Goal: Task Accomplishment & Management: Use online tool/utility

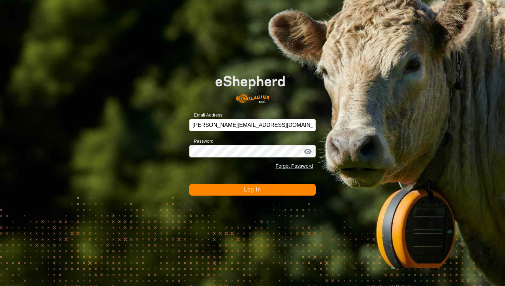
click at [287, 191] on button "Log In" at bounding box center [252, 190] width 126 height 12
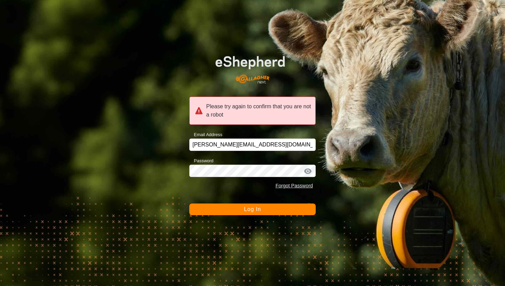
click at [275, 210] on button "Log In" at bounding box center [252, 209] width 126 height 12
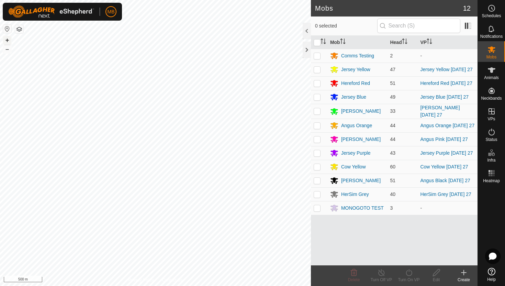
click at [7, 41] on button "+" at bounding box center [7, 40] width 8 height 8
click at [90, 13] on div "MB Schedules Notifications Mobs Animals Neckbands VPs Status Infra Heatmap Help…" at bounding box center [252, 143] width 505 height 286
click at [492, 69] on icon at bounding box center [492, 69] width 8 height 5
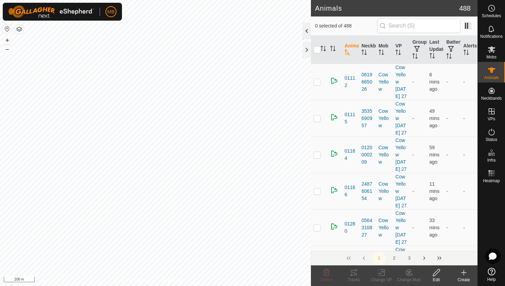
click at [308, 29] on div at bounding box center [307, 31] width 8 height 16
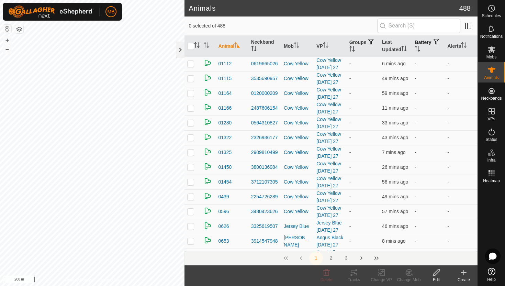
click at [420, 47] on icon "Activate to sort" at bounding box center [417, 48] width 5 height 5
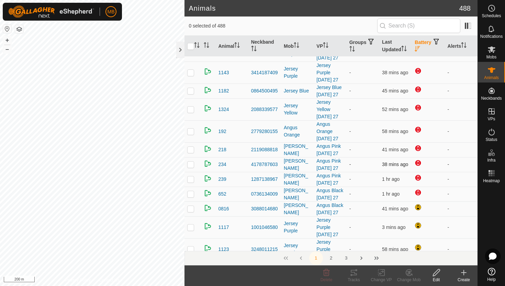
scroll to position [116, 0]
click at [467, 44] on icon "Activate to sort" at bounding box center [463, 44] width 5 height 5
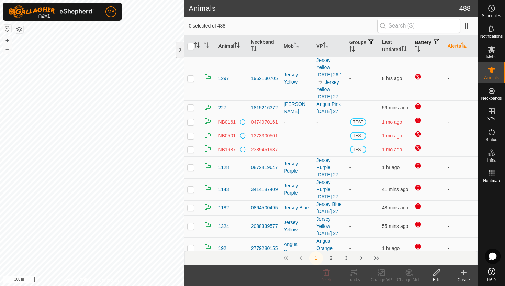
click at [463, 43] on icon "Activate to sort" at bounding box center [463, 44] width 5 height 5
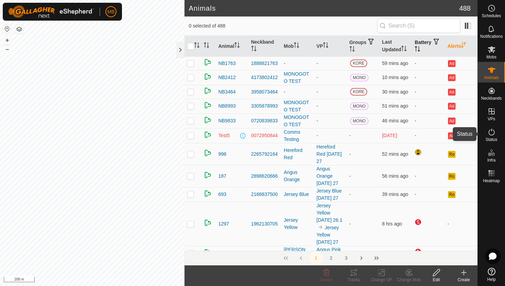
click at [492, 132] on icon at bounding box center [492, 132] width 8 height 8
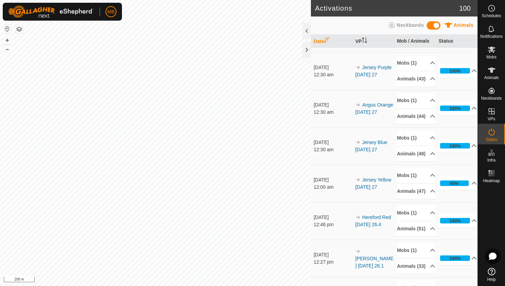
scroll to position [206, 0]
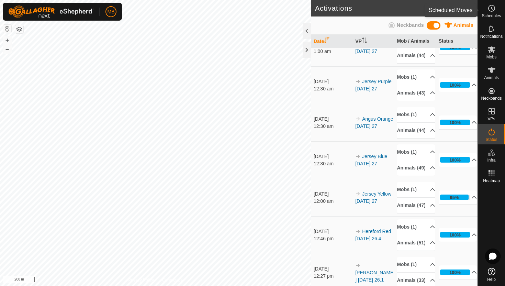
click at [491, 10] on icon at bounding box center [492, 8] width 8 height 8
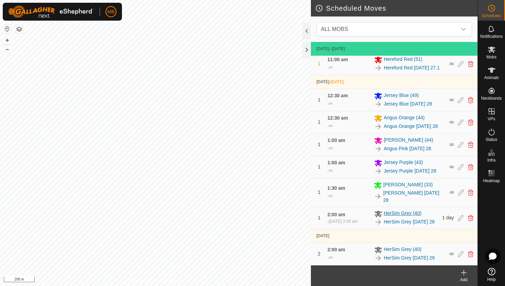
scroll to position [399, 0]
click at [493, 50] on icon at bounding box center [492, 49] width 8 height 7
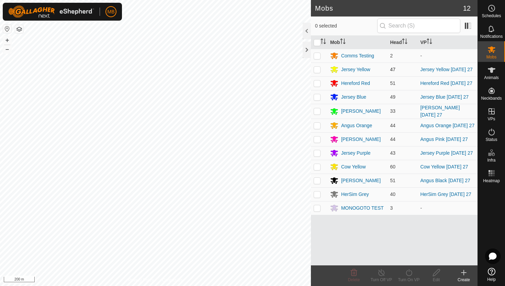
click at [317, 70] on p-checkbox at bounding box center [317, 69] width 7 height 5
checkbox input "true"
click at [408, 271] on icon at bounding box center [409, 272] width 9 height 8
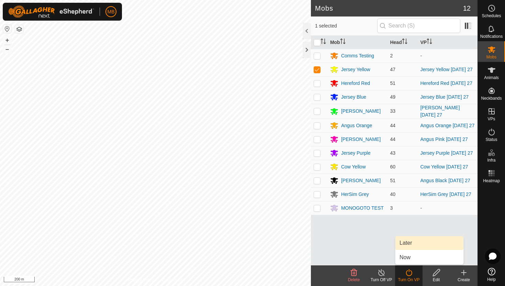
click at [412, 243] on link "Later" at bounding box center [430, 243] width 68 height 14
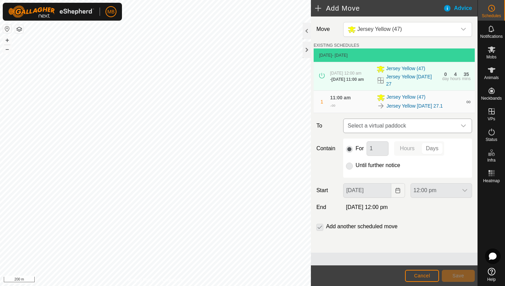
click at [465, 127] on icon "dropdown trigger" at bounding box center [463, 125] width 5 height 5
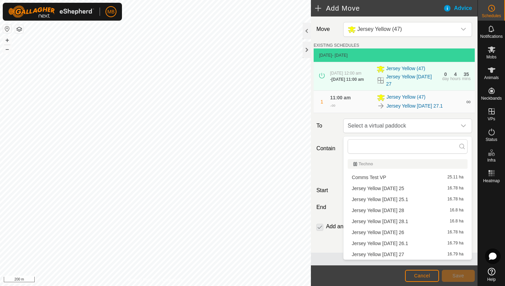
click at [407, 209] on li "Jersey Yellow Thursday 28 16.8 ha" at bounding box center [408, 210] width 120 height 10
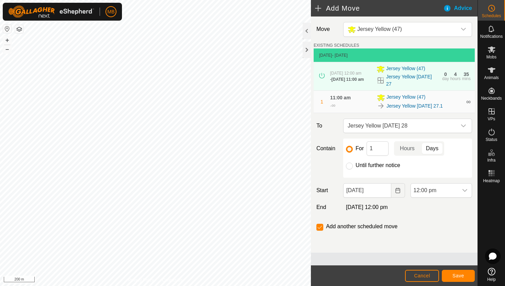
click at [363, 167] on label "Until further notice" at bounding box center [378, 165] width 45 height 5
click at [353, 167] on input "Until further notice" at bounding box center [349, 166] width 7 height 7
radio input "true"
checkbox input "false"
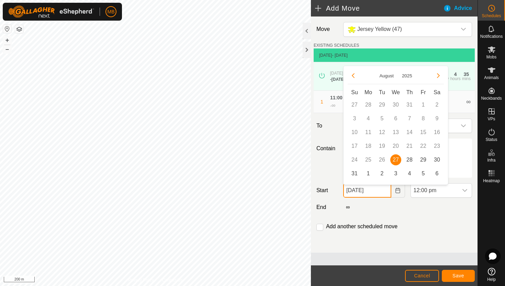
click at [384, 196] on input "27 Aug, 2025" at bounding box center [367, 190] width 48 height 14
click at [411, 161] on span "28" at bounding box center [409, 159] width 11 height 11
type input "28 Aug, 2025"
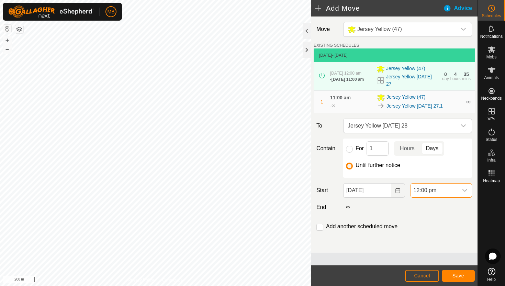
click at [447, 194] on span "12:00 pm" at bounding box center [434, 191] width 47 height 14
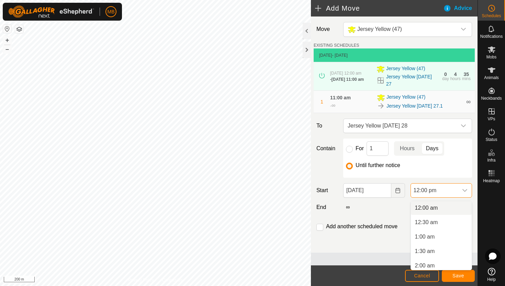
click at [446, 208] on li "12:00 am" at bounding box center [441, 208] width 61 height 14
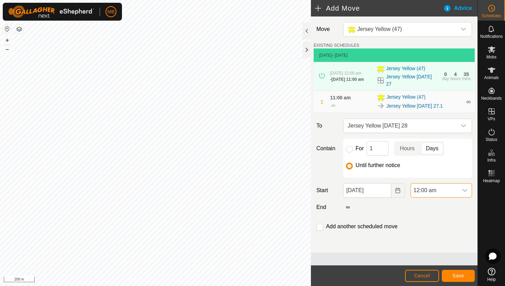
scroll to position [291, 0]
click at [321, 229] on input "checkbox" at bounding box center [320, 227] width 7 height 7
checkbox input "true"
click at [460, 276] on span "Save" at bounding box center [459, 275] width 12 height 5
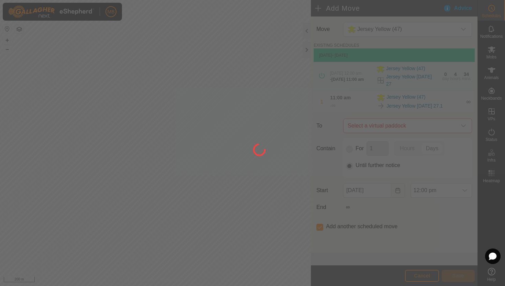
type input "28 Aug, 2025"
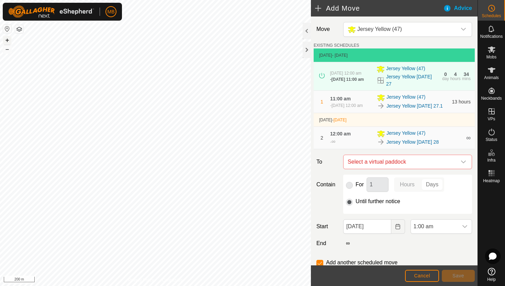
click at [6, 39] on button "+" at bounding box center [7, 40] width 8 height 8
click at [464, 167] on div "dropdown trigger" at bounding box center [464, 162] width 14 height 14
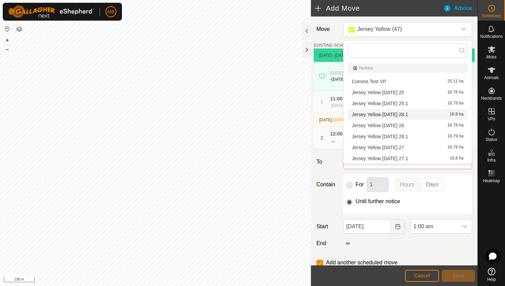
click at [413, 114] on li "Jersey Yellow Thursday 28.1 16.8 ha" at bounding box center [408, 114] width 120 height 10
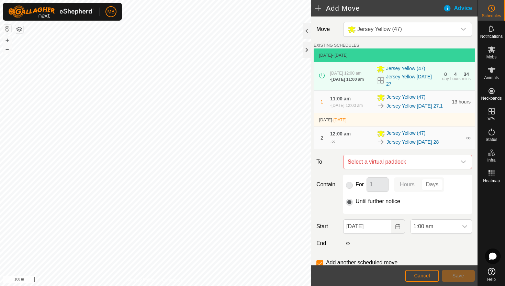
checkbox input "false"
click at [459, 233] on div "dropdown trigger" at bounding box center [465, 227] width 14 height 14
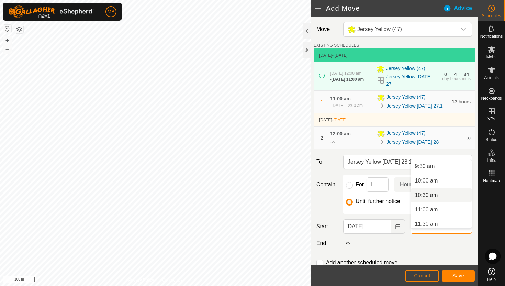
scroll to position [275, 0]
click at [451, 210] on li "11:00 am" at bounding box center [441, 209] width 61 height 14
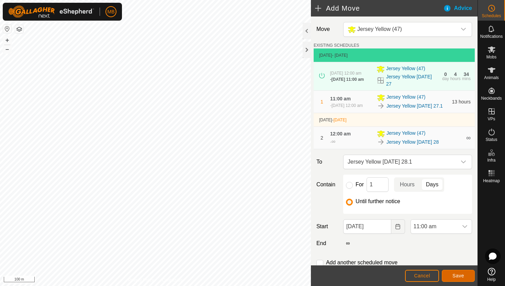
click at [453, 273] on span "Save" at bounding box center [459, 275] width 12 height 5
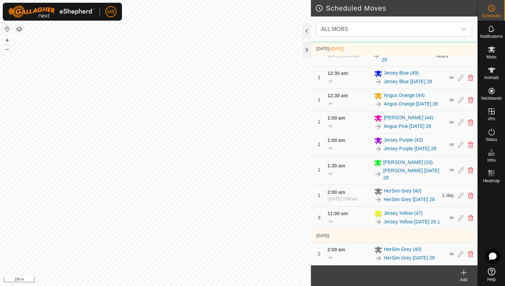
scroll to position [451, 0]
click at [493, 50] on icon at bounding box center [492, 49] width 8 height 7
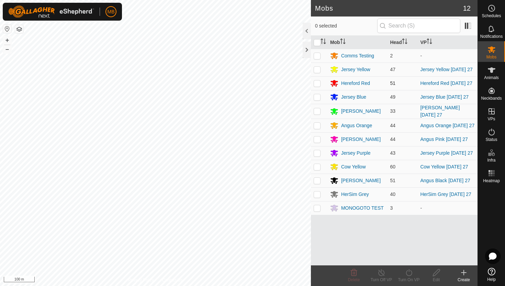
click at [317, 85] on p-checkbox at bounding box center [317, 82] width 7 height 5
checkbox input "true"
click at [407, 273] on icon at bounding box center [409, 272] width 9 height 8
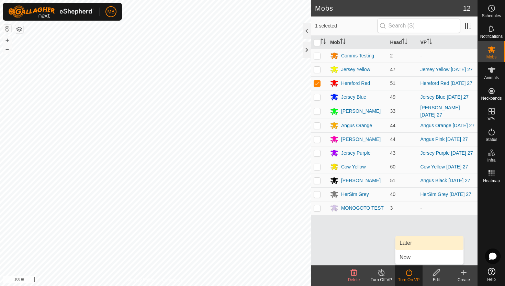
click at [411, 245] on link "Later" at bounding box center [430, 243] width 68 height 14
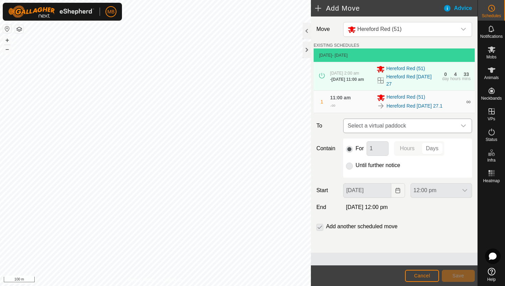
click at [462, 128] on icon "dropdown trigger" at bounding box center [463, 125] width 5 height 5
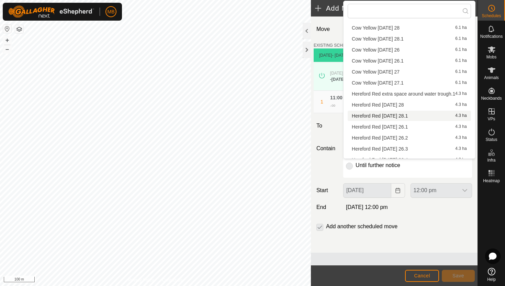
scroll to position [91, 0]
click at [424, 105] on li "Hereford Red Thursday 28 4.3 ha" at bounding box center [409, 104] width 123 height 10
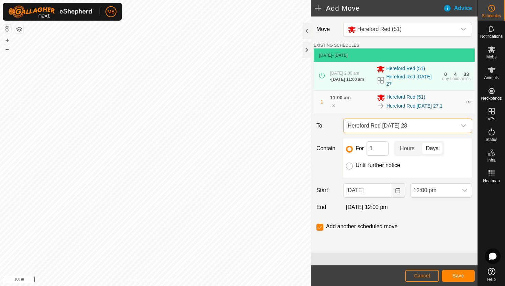
click at [350, 169] on input "Until further notice" at bounding box center [349, 166] width 7 height 7
radio input "true"
checkbox input "false"
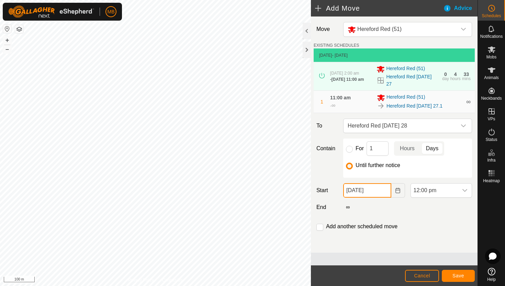
click at [383, 195] on input "27 Aug, 2025" at bounding box center [367, 190] width 48 height 14
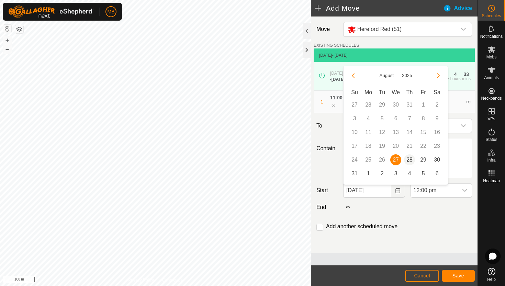
click at [409, 160] on span "28" at bounding box center [409, 159] width 11 height 11
type input "28 Aug, 2025"
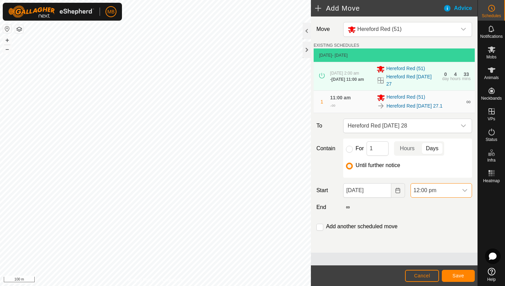
click at [452, 192] on span "12:00 pm" at bounding box center [434, 191] width 47 height 14
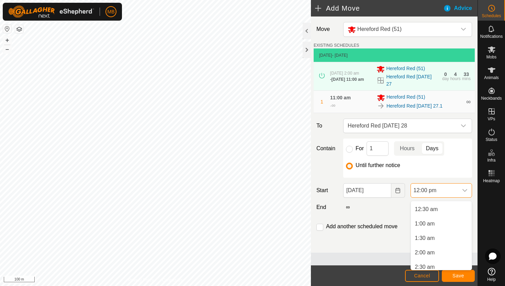
scroll to position [0, 0]
click at [449, 249] on li "1:30 am" at bounding box center [441, 251] width 61 height 14
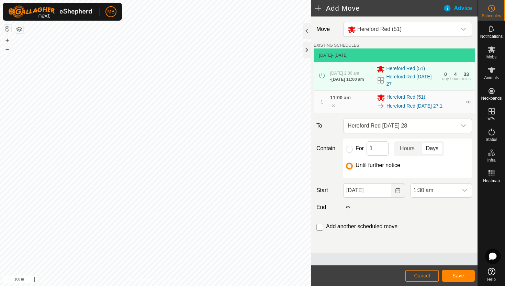
click at [321, 231] on input "checkbox" at bounding box center [320, 227] width 7 height 7
checkbox input "true"
click at [454, 276] on span "Save" at bounding box center [459, 275] width 12 height 5
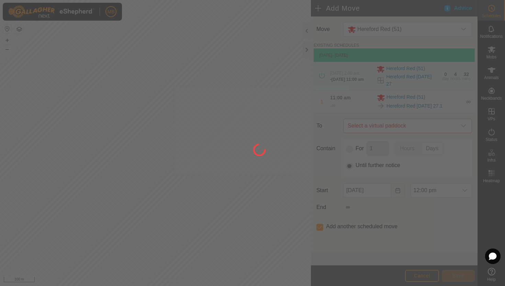
type input "28 Aug, 2025"
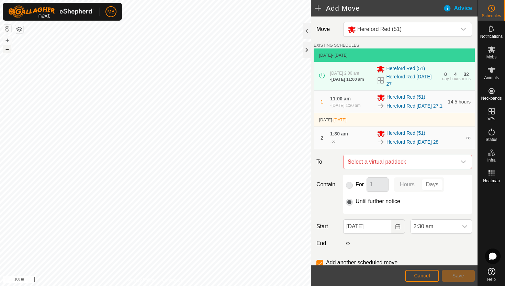
click at [6, 48] on button "–" at bounding box center [7, 49] width 8 height 8
click at [8, 39] on button "+" at bounding box center [7, 40] width 8 height 8
click at [465, 165] on icon "dropdown trigger" at bounding box center [463, 161] width 5 height 5
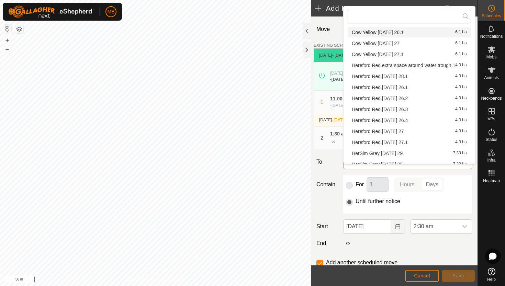
scroll to position [125, 0]
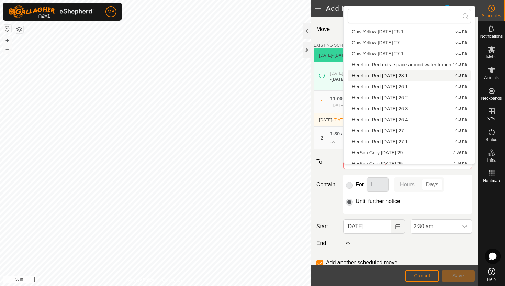
click at [418, 77] on li "Hereford Red Thursday 28.1 4.3 ha" at bounding box center [409, 75] width 123 height 10
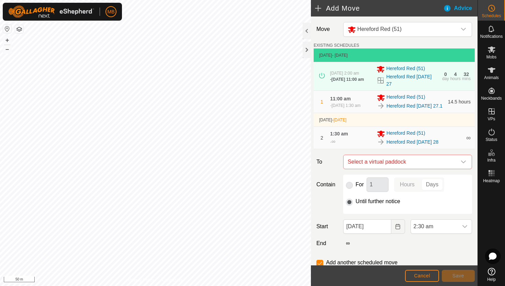
checkbox input "false"
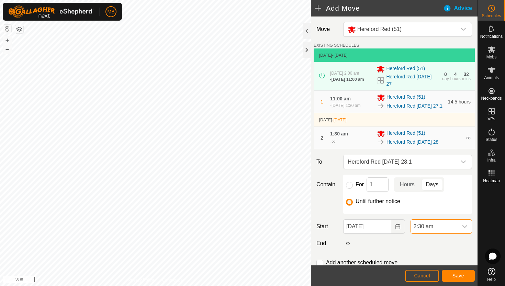
click at [452, 233] on span "2:30 am" at bounding box center [434, 227] width 47 height 14
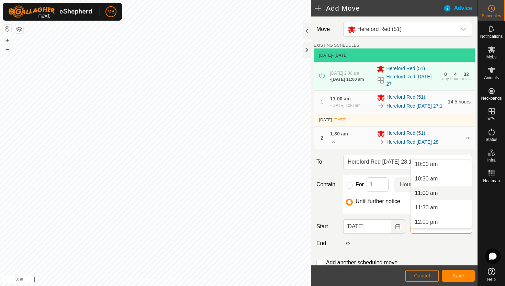
click at [452, 195] on li "11:00 am" at bounding box center [441, 193] width 61 height 14
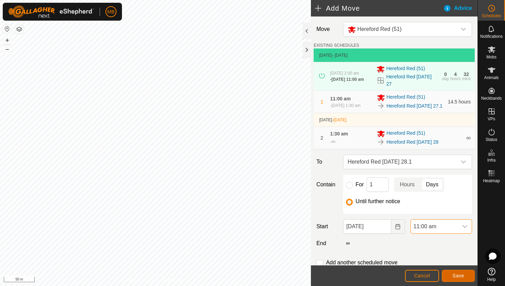
click at [462, 276] on span "Save" at bounding box center [459, 275] width 12 height 5
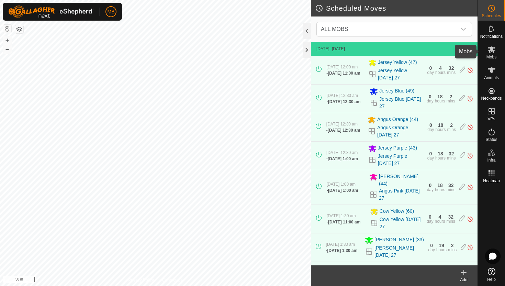
click at [490, 52] on icon at bounding box center [492, 49] width 8 height 8
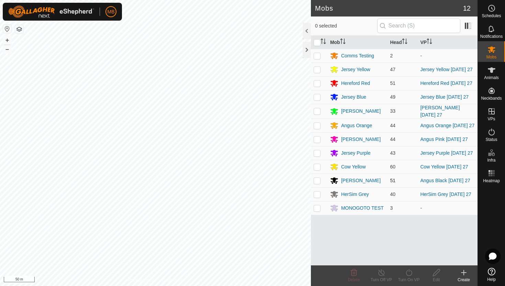
click at [318, 183] on p-checkbox at bounding box center [317, 180] width 7 height 5
checkbox input "true"
click at [409, 272] on icon at bounding box center [409, 272] width 9 height 8
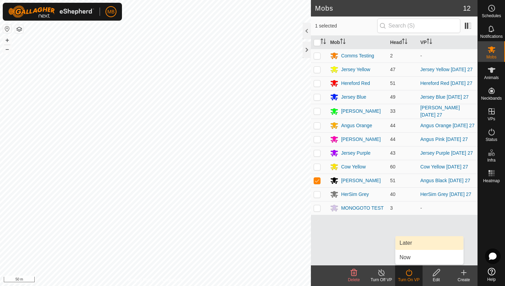
click at [411, 243] on link "Later" at bounding box center [430, 243] width 68 height 14
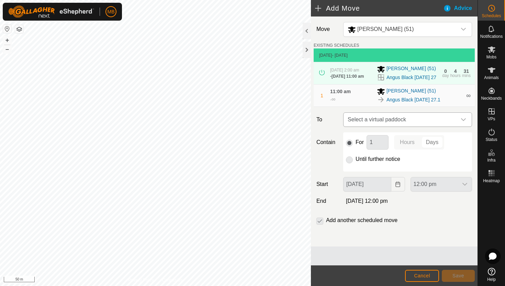
click at [461, 122] on icon "dropdown trigger" at bounding box center [463, 119] width 5 height 5
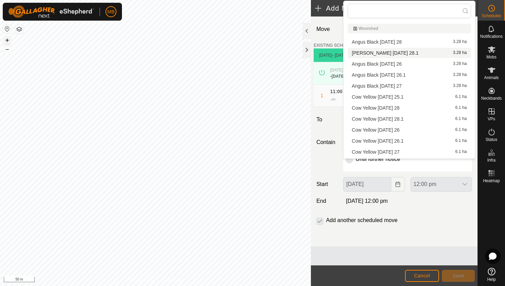
click at [6, 37] on button "+" at bounding box center [7, 40] width 8 height 8
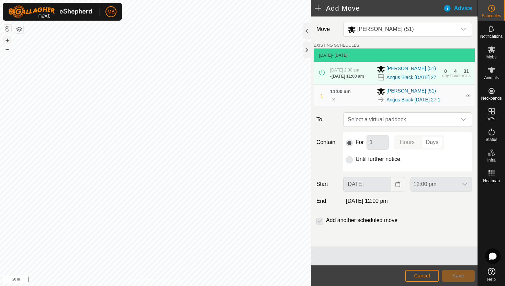
click at [6, 37] on button "+" at bounding box center [7, 40] width 8 height 8
click at [35, 8] on div "MB Schedules Notifications Mobs Animals Neckbands VPs Status Infra Heatmap Help…" at bounding box center [252, 143] width 505 height 286
click at [464, 122] on icon "dropdown trigger" at bounding box center [463, 119] width 5 height 5
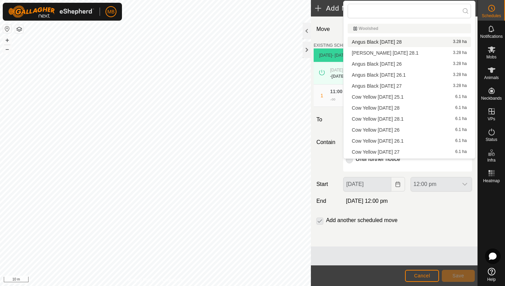
click at [417, 42] on li "Angus Black Thursday 28 3.28 ha" at bounding box center [409, 42] width 123 height 10
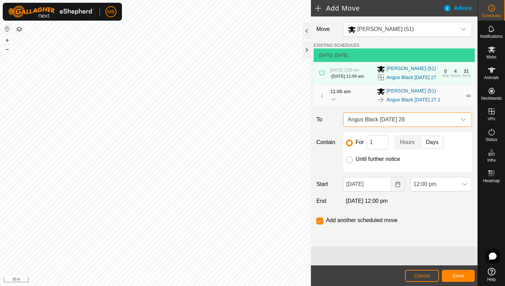
click at [349, 163] on input "Until further notice" at bounding box center [349, 159] width 7 height 7
radio input "true"
checkbox input "false"
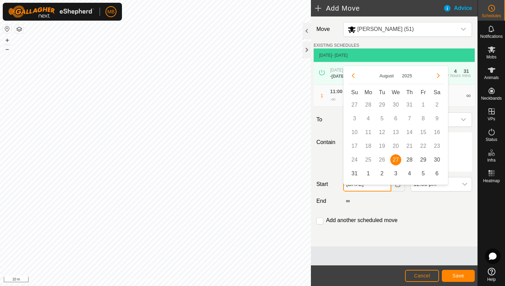
click at [385, 191] on input "27 Aug, 2025" at bounding box center [367, 184] width 48 height 14
click at [410, 161] on span "28" at bounding box center [409, 159] width 11 height 11
type input "28 Aug, 2025"
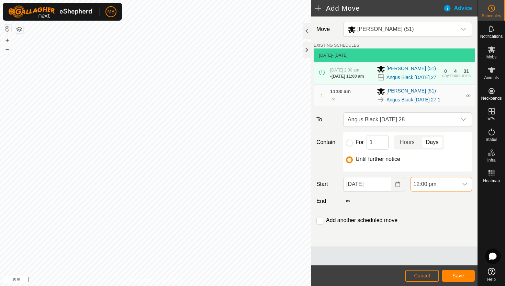
click at [448, 191] on span "12:00 pm" at bounding box center [434, 184] width 47 height 14
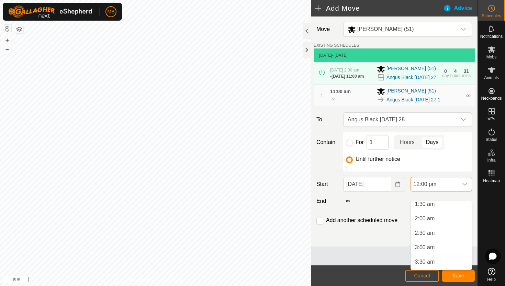
scroll to position [46, 0]
click at [454, 218] on li "2:00 am" at bounding box center [441, 220] width 61 height 14
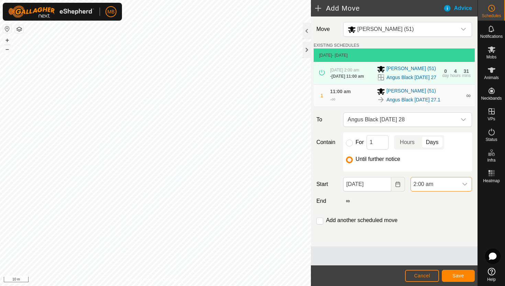
scroll to position [291, 0]
click at [320, 224] on input "checkbox" at bounding box center [320, 221] width 7 height 7
checkbox input "true"
click at [456, 275] on span "Save" at bounding box center [459, 275] width 12 height 5
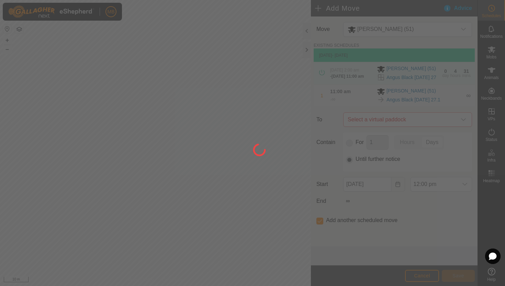
type input "28 Aug, 2025"
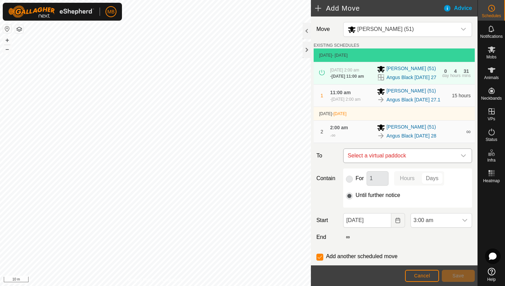
click at [464, 157] on icon "dropdown trigger" at bounding box center [463, 155] width 5 height 3
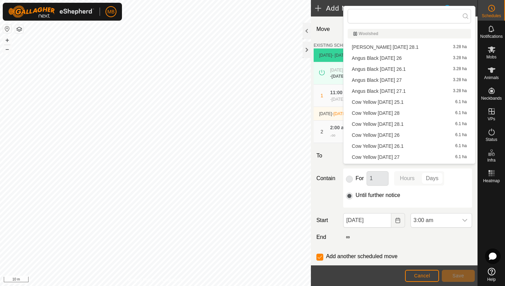
click at [410, 45] on li "Angus Black Thursday 28.1 3.28 ha" at bounding box center [409, 47] width 123 height 10
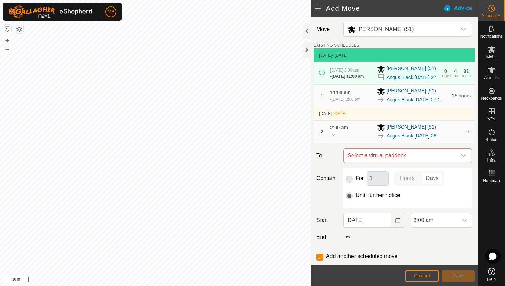
checkbox input "false"
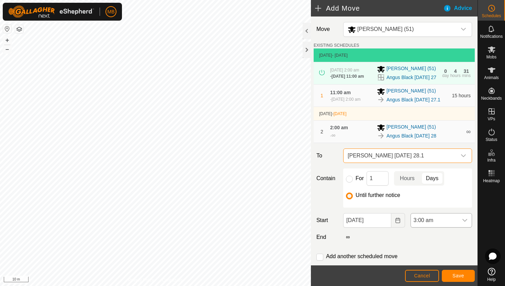
click at [460, 227] on div "dropdown trigger" at bounding box center [465, 220] width 14 height 14
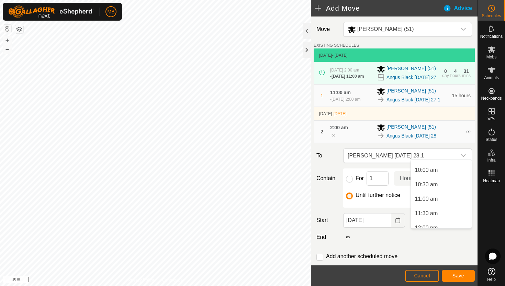
scroll to position [286, 0]
click at [449, 199] on li "11:00 am" at bounding box center [441, 198] width 61 height 14
click at [463, 277] on span "Save" at bounding box center [459, 275] width 12 height 5
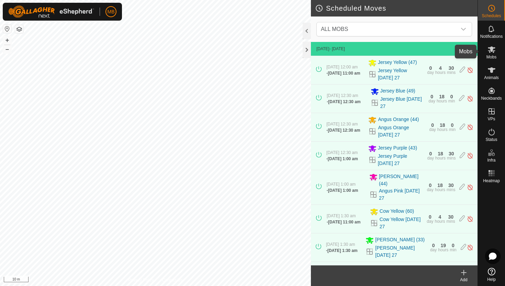
click at [492, 51] on icon at bounding box center [492, 49] width 8 height 7
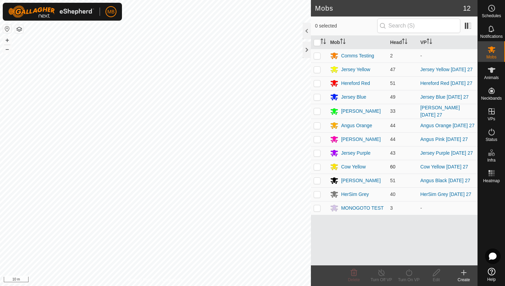
click at [317, 169] on p-checkbox at bounding box center [317, 166] width 7 height 5
checkbox input "true"
click at [411, 273] on icon at bounding box center [409, 272] width 9 height 8
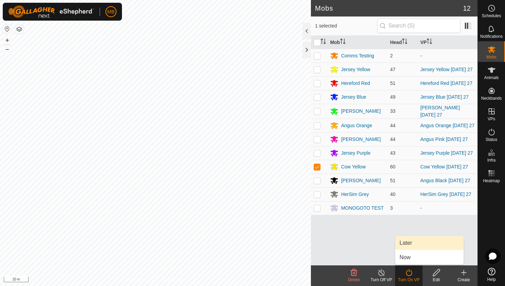
click at [410, 242] on link "Later" at bounding box center [430, 243] width 68 height 14
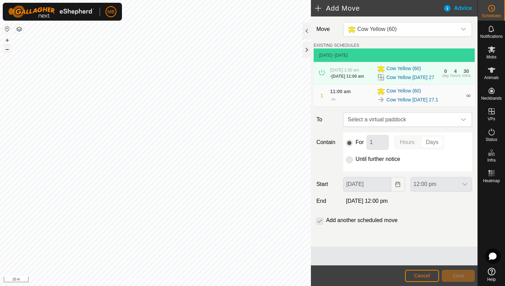
click at [7, 49] on button "–" at bounding box center [7, 49] width 8 height 8
click at [465, 122] on icon "dropdown trigger" at bounding box center [463, 119] width 5 height 5
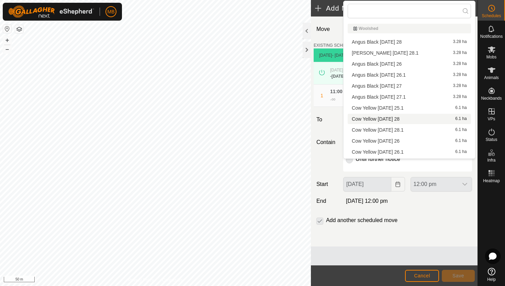
click at [418, 120] on li "Cow Yellow Thursday 28 6.1 ha" at bounding box center [409, 119] width 123 height 10
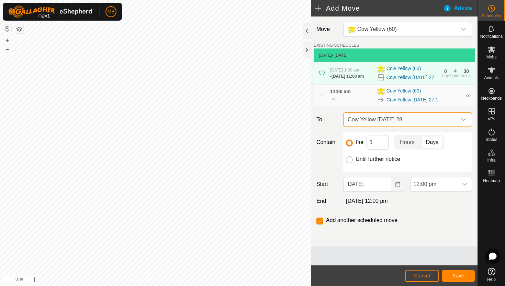
click at [350, 163] on input "Until further notice" at bounding box center [349, 159] width 7 height 7
radio input "true"
checkbox input "false"
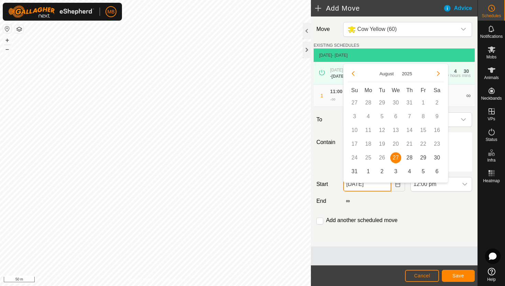
click at [385, 191] on input "27 Aug, 2025" at bounding box center [367, 184] width 48 height 14
click at [411, 157] on span "28" at bounding box center [409, 157] width 11 height 11
type input "28 Aug, 2025"
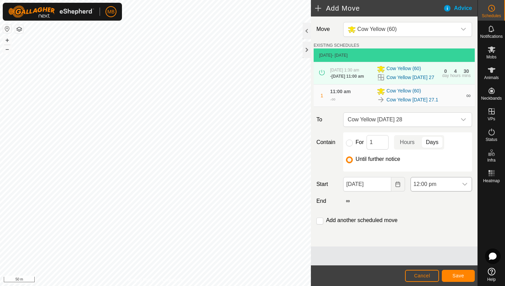
click at [464, 187] on icon "dropdown trigger" at bounding box center [464, 183] width 5 height 5
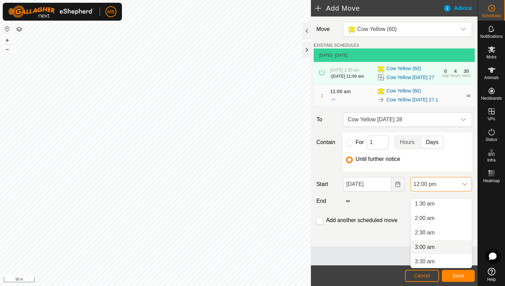
scroll to position [39, 0]
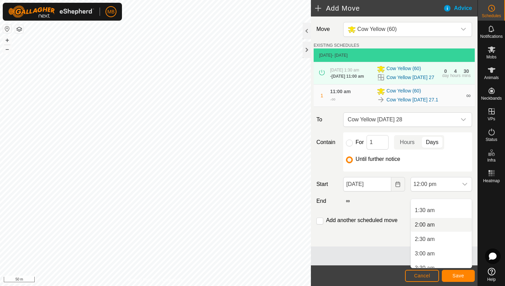
click at [447, 225] on li "2:00 am" at bounding box center [441, 225] width 61 height 14
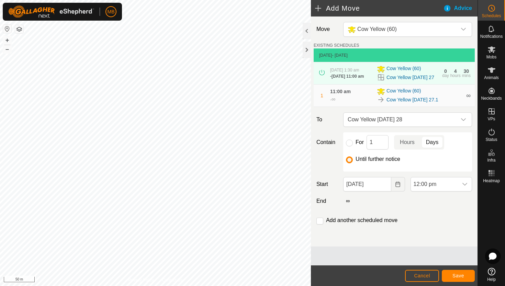
scroll to position [291, 0]
click at [321, 224] on input "checkbox" at bounding box center [320, 221] width 7 height 7
checkbox input "true"
click at [455, 275] on span "Save" at bounding box center [459, 275] width 12 height 5
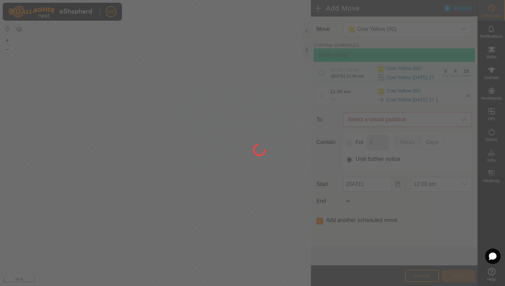
type input "28 Aug, 2025"
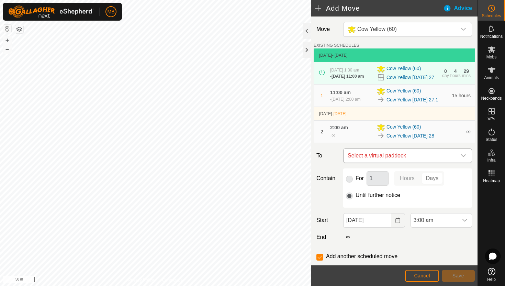
click at [466, 158] on icon "dropdown trigger" at bounding box center [463, 155] width 5 height 5
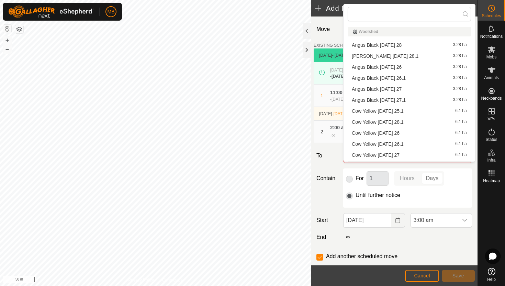
scroll to position [10, 0]
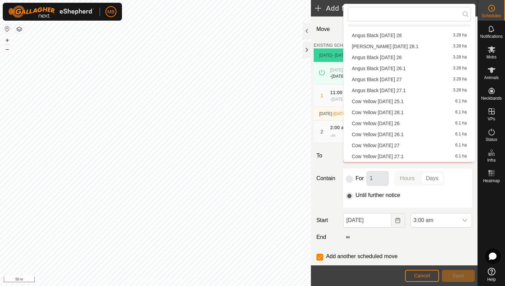
click at [414, 112] on li "Cow Yellow Thursday 28.1 6.1 ha" at bounding box center [409, 112] width 123 height 10
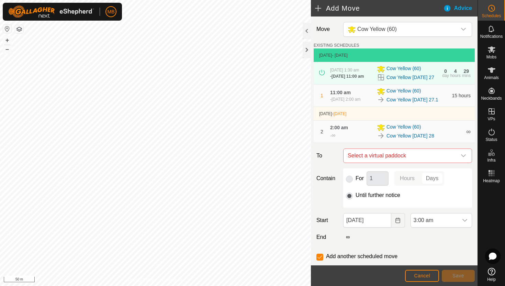
checkbox input "false"
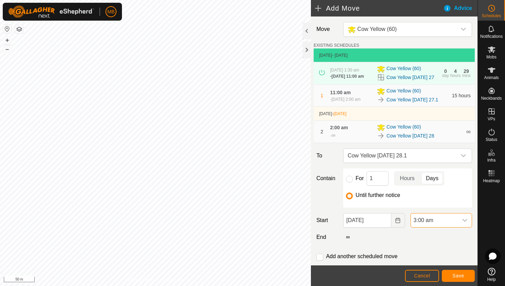
click at [452, 227] on span "3:00 am" at bounding box center [434, 220] width 47 height 14
click at [449, 205] on li "11:00 am" at bounding box center [441, 204] width 61 height 14
click at [458, 275] on span "Save" at bounding box center [459, 275] width 12 height 5
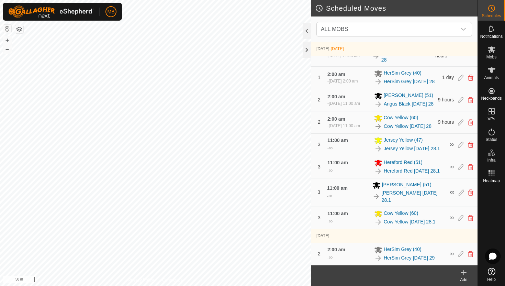
scroll to position [604, 0]
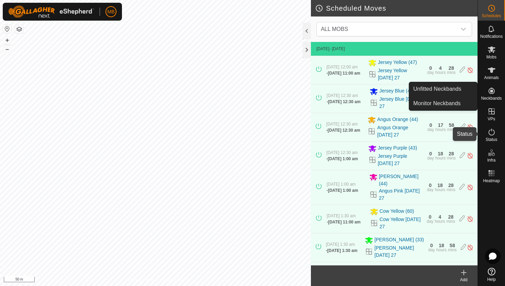
click at [492, 132] on icon at bounding box center [492, 132] width 8 height 8
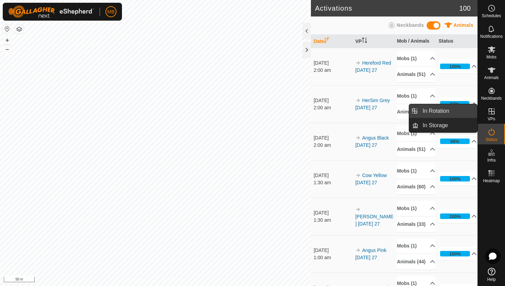
click at [462, 109] on link "In Rotation" at bounding box center [448, 111] width 59 height 14
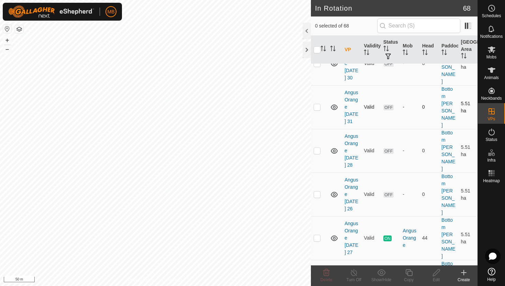
scroll to position [54, 0]
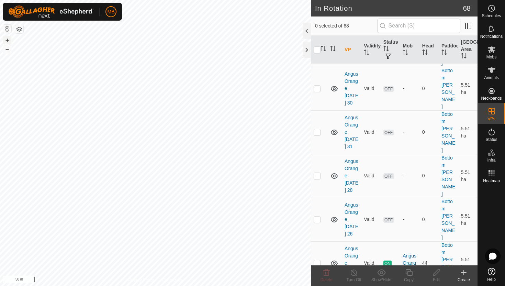
click at [6, 38] on button "+" at bounding box center [7, 40] width 8 height 8
click at [6, 50] on button "–" at bounding box center [7, 49] width 8 height 8
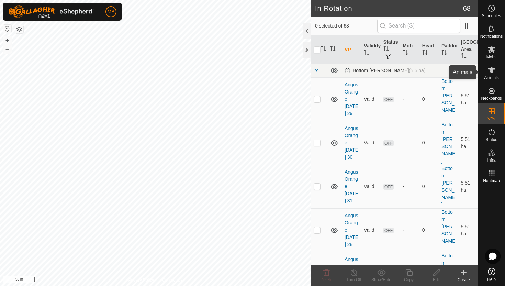
click at [492, 71] on icon at bounding box center [492, 69] width 8 height 5
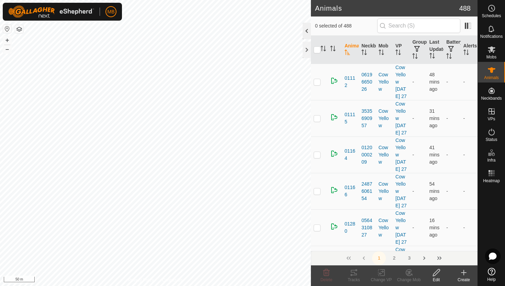
click at [306, 32] on div at bounding box center [307, 31] width 8 height 16
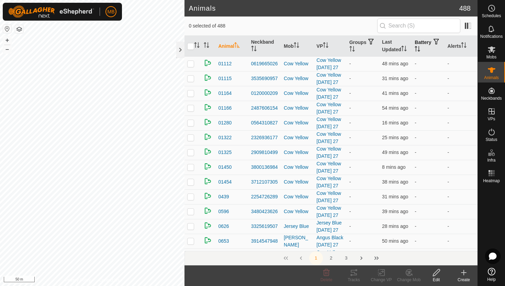
click at [417, 49] on icon "Activate to sort" at bounding box center [416, 48] width 1 height 5
click at [420, 49] on icon "Activate to sort" at bounding box center [417, 48] width 5 height 5
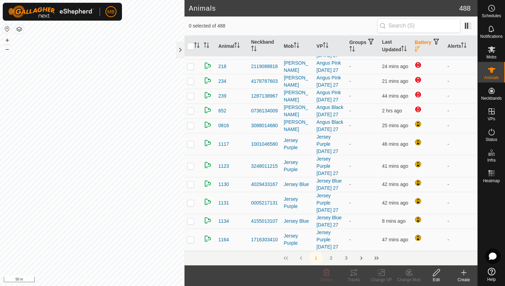
scroll to position [200, 0]
click at [181, 46] on div at bounding box center [180, 50] width 8 height 16
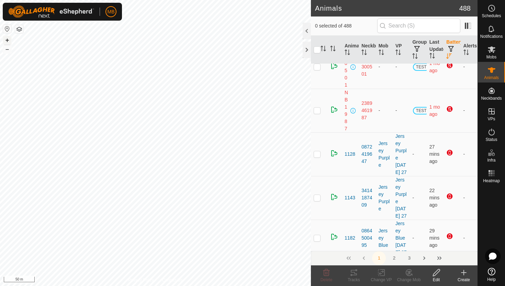
click at [7, 42] on button "+" at bounding box center [7, 40] width 8 height 8
click at [492, 9] on icon at bounding box center [492, 8] width 8 height 8
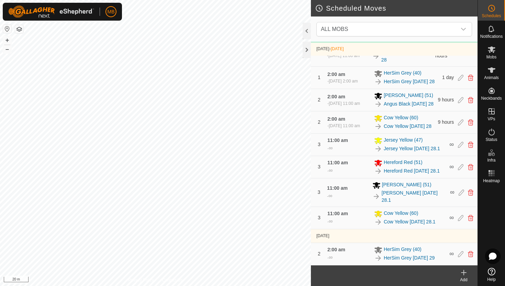
scroll to position [604, 0]
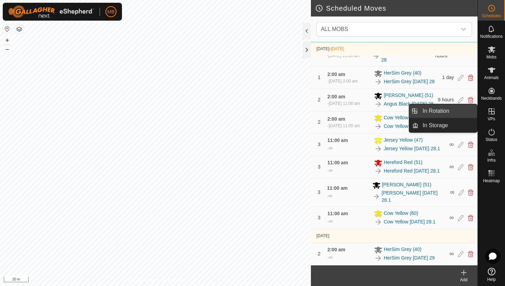
click at [466, 110] on link "In Rotation" at bounding box center [448, 111] width 59 height 14
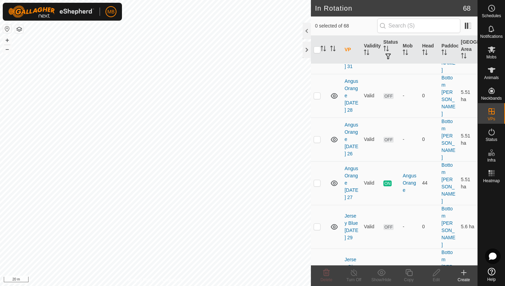
scroll to position [135, 0]
click at [319, 136] on p-checkbox at bounding box center [317, 138] width 7 height 5
checkbox input "true"
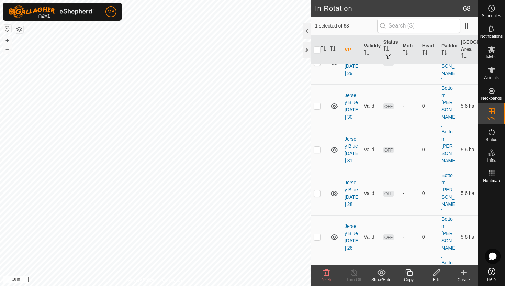
scroll to position [303, 0]
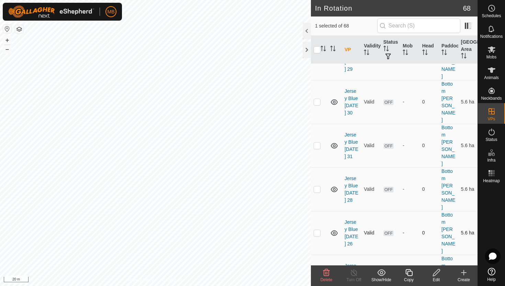
click at [319, 230] on p-checkbox at bounding box center [317, 232] width 7 height 5
checkbox input "true"
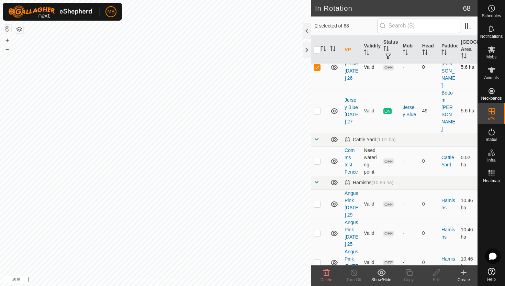
scroll to position [470, 0]
click at [319, 229] on p-checkbox at bounding box center [317, 231] width 7 height 5
checkbox input "true"
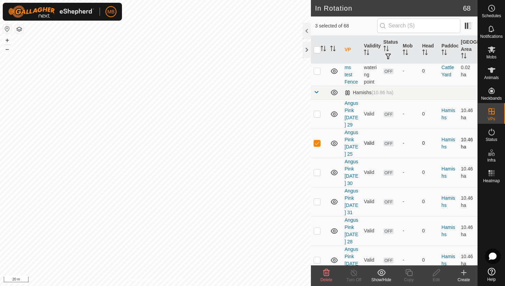
scroll to position [559, 0]
click at [317, 257] on p-checkbox at bounding box center [317, 259] width 7 height 5
checkbox input "true"
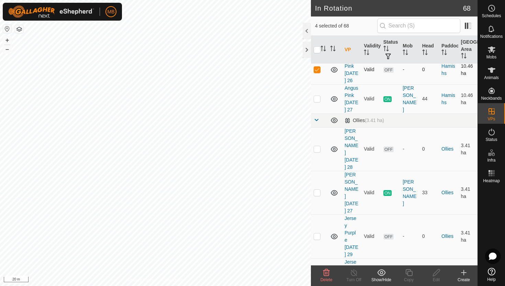
scroll to position [751, 0]
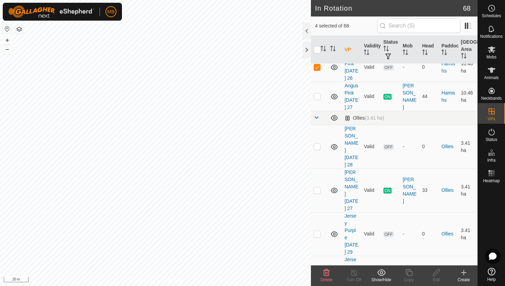
click at [318, 275] on p-checkbox at bounding box center [317, 277] width 7 height 5
checkbox input "true"
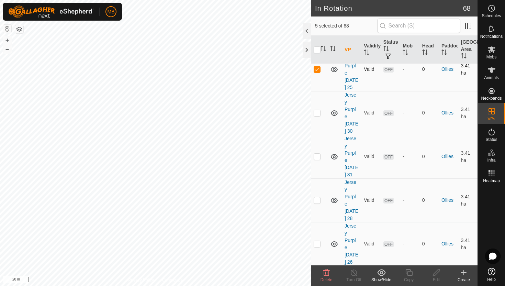
scroll to position [961, 0]
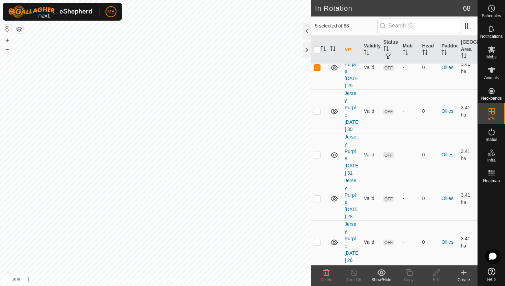
click at [318, 239] on p-checkbox at bounding box center [317, 241] width 7 height 5
checkbox input "true"
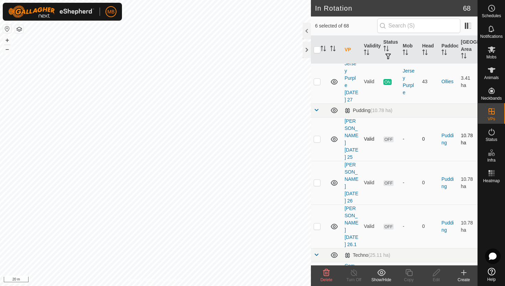
scroll to position [1175, 0]
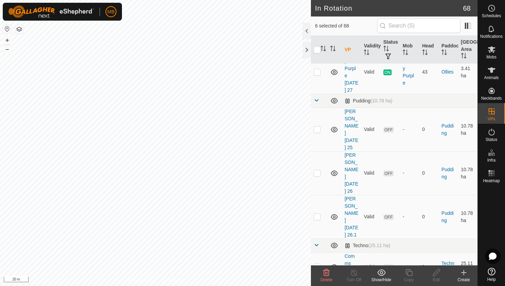
checkbox input "true"
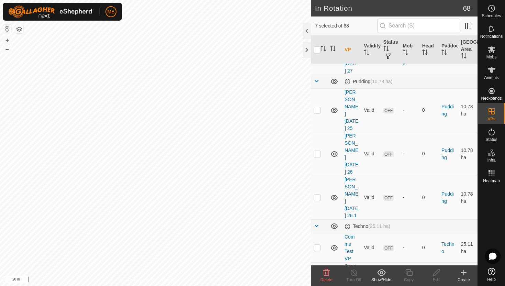
scroll to position [1220, 0]
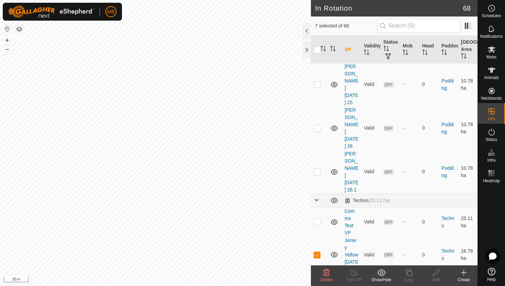
click at [317, 286] on p-checkbox at bounding box center [317, 290] width 7 height 5
checkbox input "true"
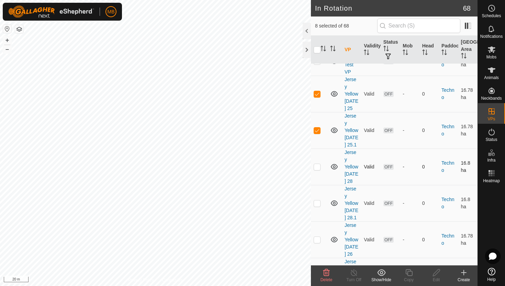
scroll to position [1387, 0]
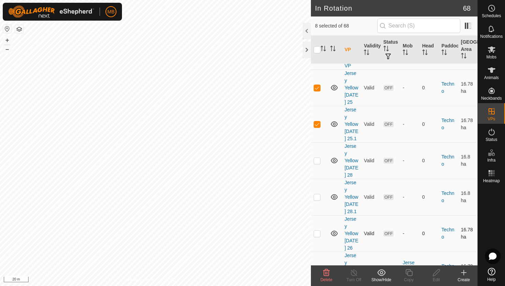
click at [318, 231] on p-checkbox at bounding box center [317, 233] width 7 height 5
checkbox input "true"
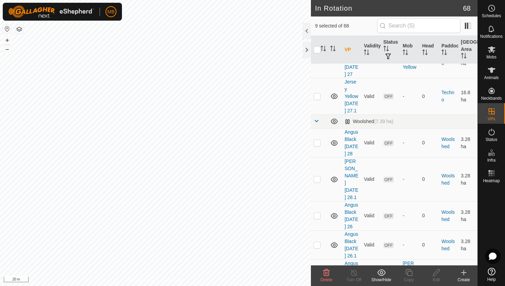
scroll to position [1636, 0]
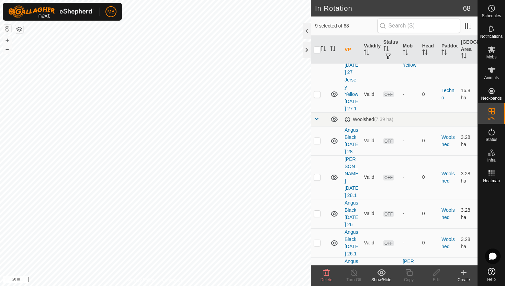
click at [318, 211] on p-checkbox at bounding box center [317, 213] width 7 height 5
checkbox input "true"
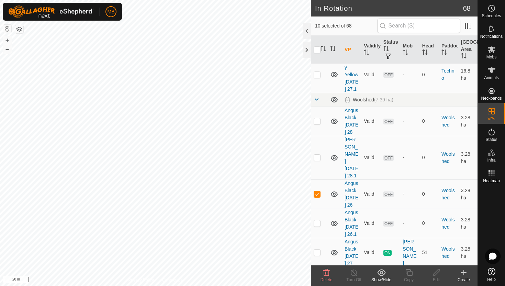
scroll to position [1658, 0]
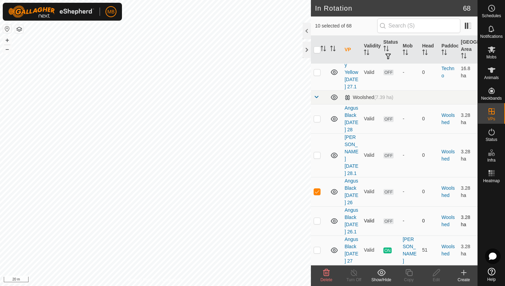
click at [319, 218] on p-checkbox at bounding box center [317, 220] width 7 height 5
checkbox input "true"
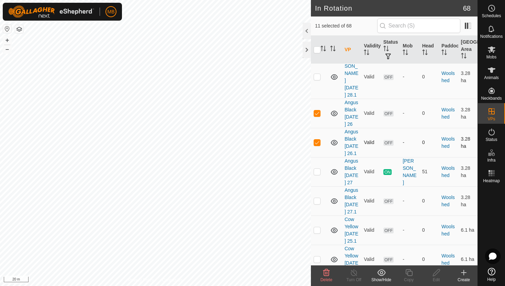
scroll to position [1738, 0]
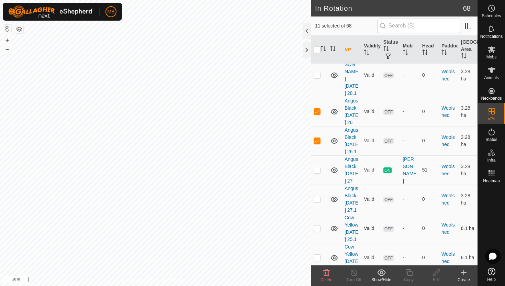
click at [318, 225] on p-checkbox at bounding box center [317, 227] width 7 height 5
checkbox input "true"
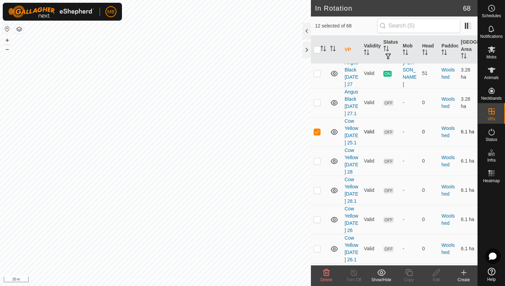
scroll to position [1838, 0]
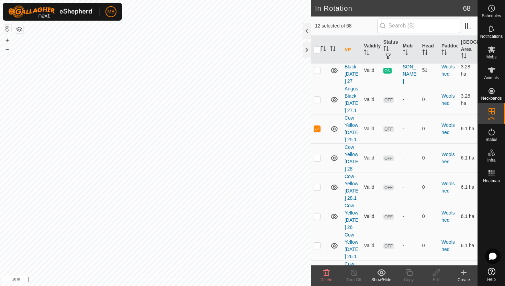
click at [318, 213] on p-checkbox at bounding box center [317, 215] width 7 height 5
checkbox input "true"
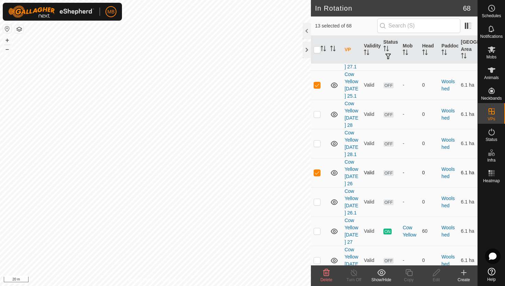
scroll to position [1884, 0]
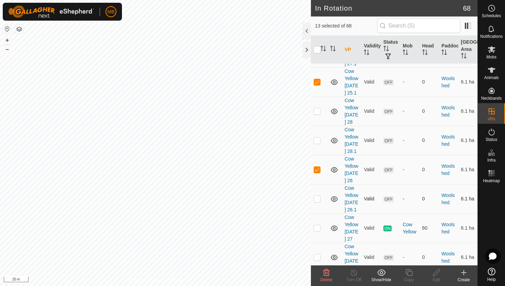
click at [317, 196] on p-checkbox at bounding box center [317, 198] width 7 height 5
checkbox input "true"
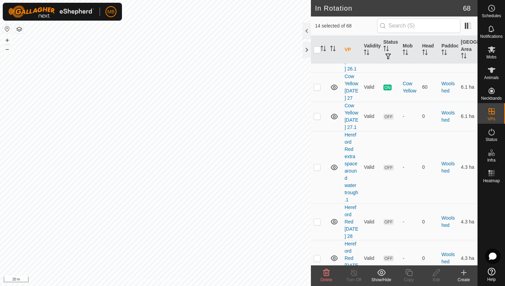
scroll to position [2028, 0]
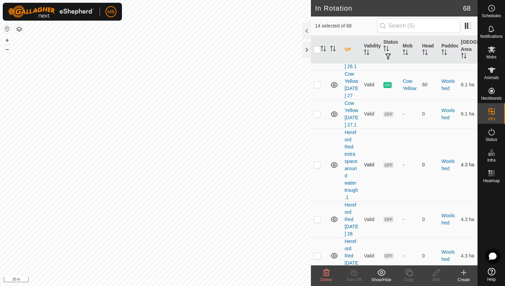
click at [318, 167] on p-checkbox at bounding box center [317, 164] width 7 height 5
checkbox input "true"
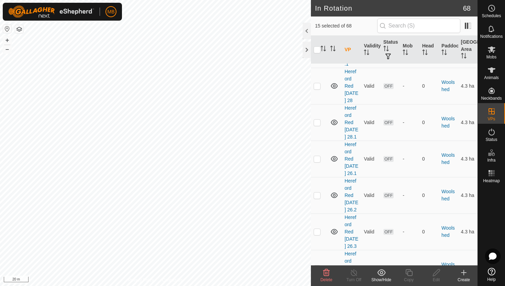
scroll to position [2161, 0]
click at [317, 161] on p-checkbox at bounding box center [317, 158] width 7 height 5
checkbox input "true"
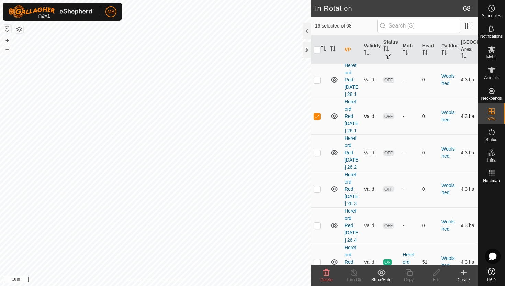
scroll to position [2206, 0]
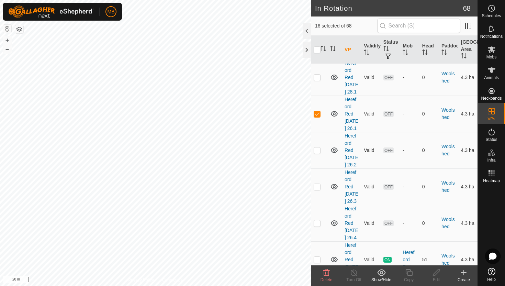
click at [317, 153] on p-checkbox at bounding box center [317, 149] width 7 height 5
checkbox input "true"
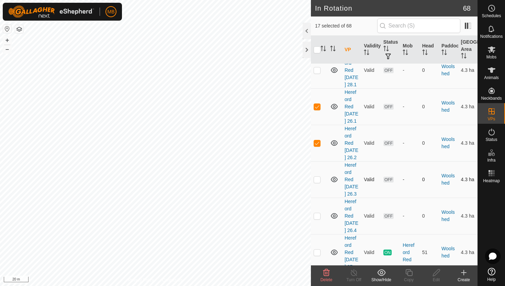
click at [320, 182] on p-checkbox at bounding box center [317, 179] width 7 height 5
checkbox input "true"
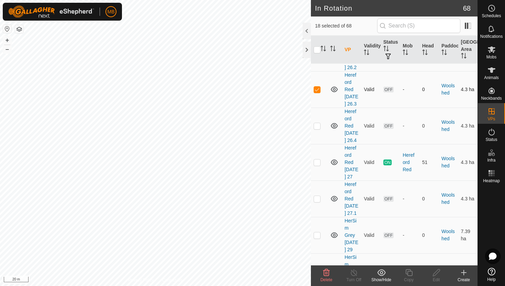
scroll to position [2304, 0]
click at [317, 128] on p-checkbox at bounding box center [317, 125] width 7 height 5
checkbox input "true"
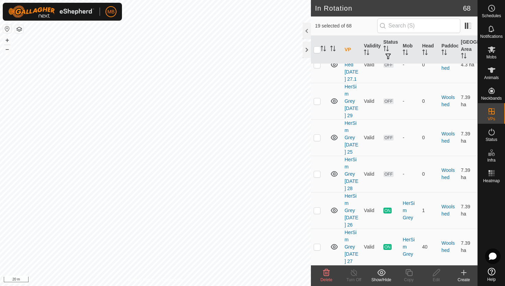
scroll to position [2476, 0]
click at [318, 140] on p-checkbox at bounding box center [317, 137] width 7 height 5
checkbox input "true"
click at [328, 272] on icon at bounding box center [326, 272] width 8 height 8
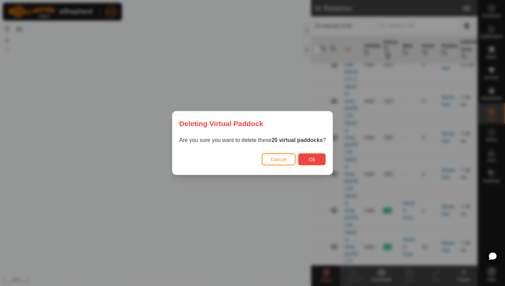
click at [315, 158] on span "Ok" at bounding box center [312, 159] width 7 height 5
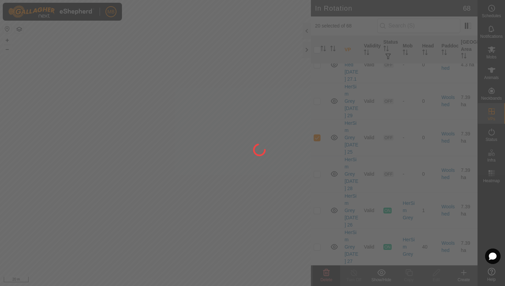
checkbox input "false"
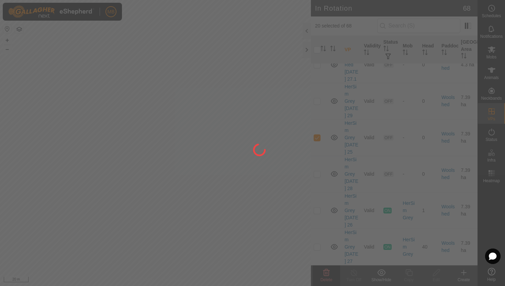
checkbox input "false"
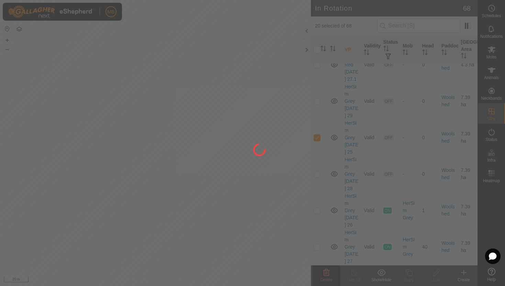
checkbox input "false"
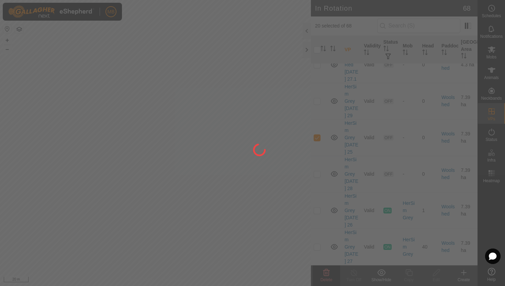
checkbox input "false"
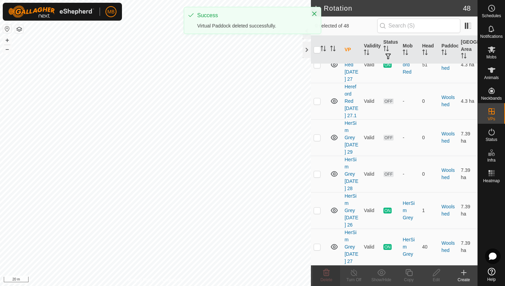
scroll to position [0, 0]
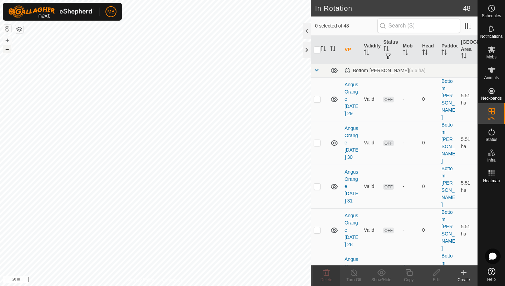
click at [5, 51] on button "–" at bounding box center [7, 49] width 8 height 8
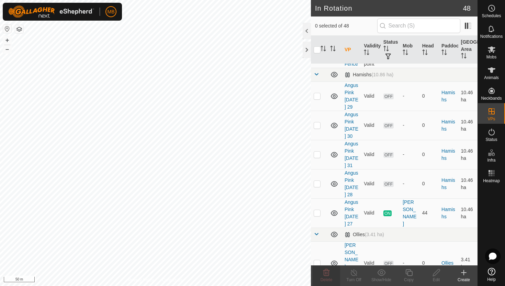
scroll to position [492, 0]
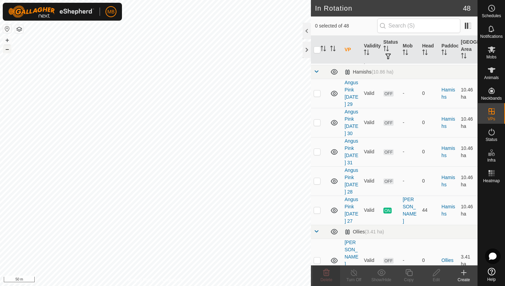
click at [9, 50] on button "–" at bounding box center [7, 49] width 8 height 8
click at [7, 38] on button "+" at bounding box center [7, 40] width 8 height 8
click at [8, 50] on button "–" at bounding box center [7, 49] width 8 height 8
click at [9, 40] on button "+" at bounding box center [7, 40] width 8 height 8
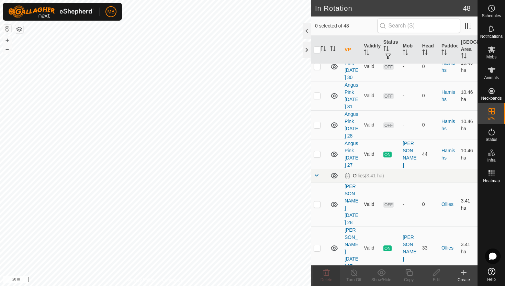
scroll to position [549, 0]
click at [318, 200] on p-checkbox at bounding box center [317, 202] width 7 height 5
checkbox input "true"
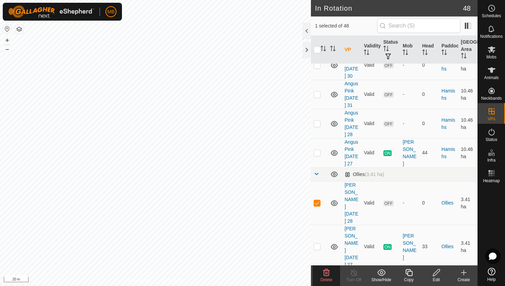
click at [410, 271] on icon at bounding box center [409, 272] width 9 height 8
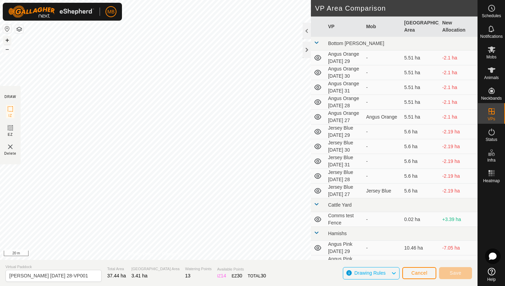
click at [9, 42] on button "+" at bounding box center [7, 40] width 8 height 8
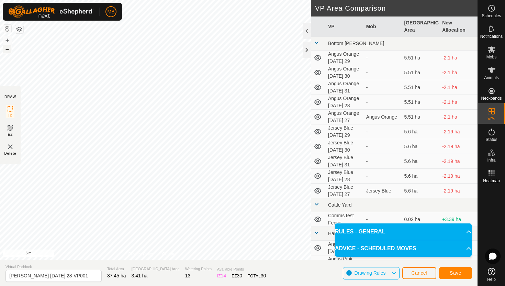
click at [7, 48] on button "–" at bounding box center [7, 49] width 8 height 8
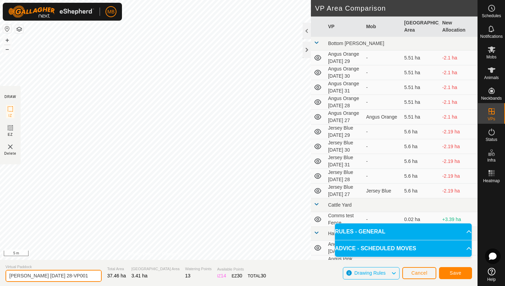
click at [85, 276] on input "Angus Green Thursday 28-VP001" at bounding box center [53, 276] width 96 height 12
type input "Angus Green Friday 29"
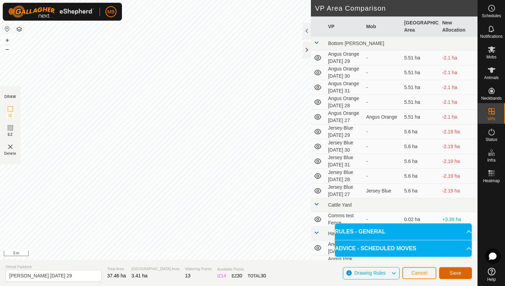
click at [456, 271] on span "Save" at bounding box center [456, 272] width 12 height 5
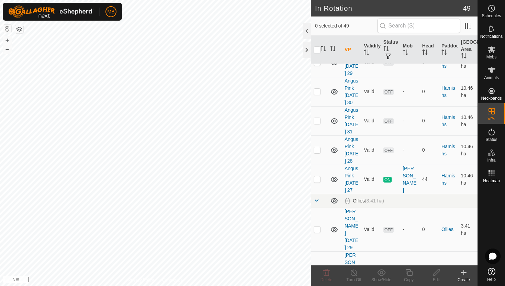
scroll to position [523, 0]
click at [317, 226] on p-checkbox at bounding box center [317, 228] width 7 height 5
checkbox input "true"
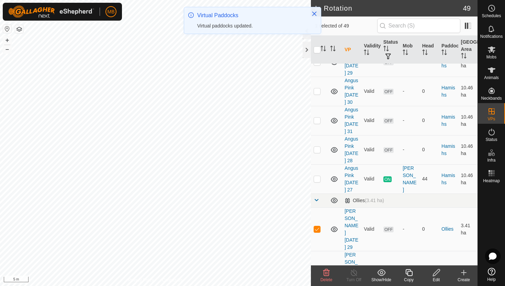
click at [408, 272] on icon at bounding box center [409, 272] width 9 height 8
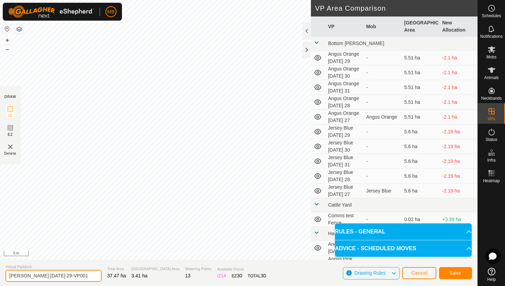
click at [82, 275] on input "Angus Green Friday 29-VP001" at bounding box center [53, 276] width 96 height 12
type input "Angus Green Saturday 30"
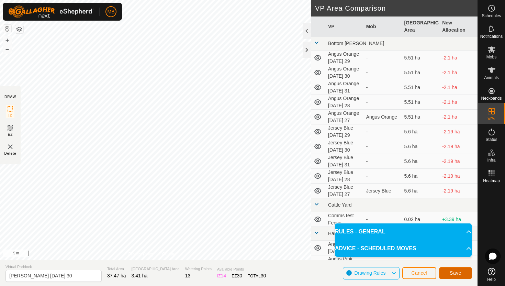
click at [456, 273] on span "Save" at bounding box center [456, 272] width 12 height 5
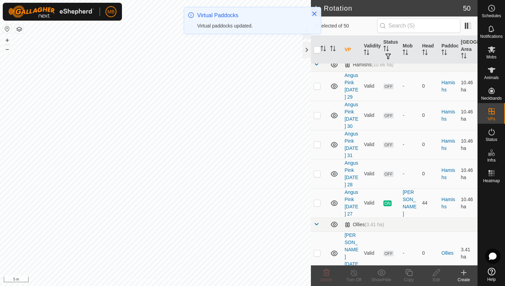
scroll to position [510, 0]
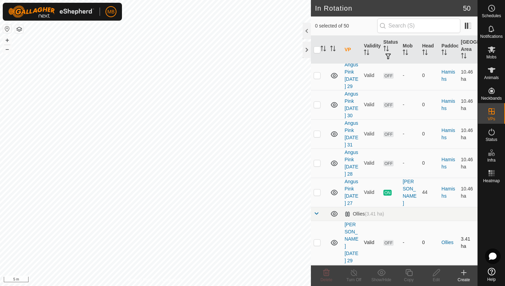
click at [318, 240] on p-checkbox at bounding box center [317, 242] width 7 height 5
checkbox input "false"
click at [317, 283] on p-checkbox at bounding box center [317, 285] width 7 height 5
checkbox input "true"
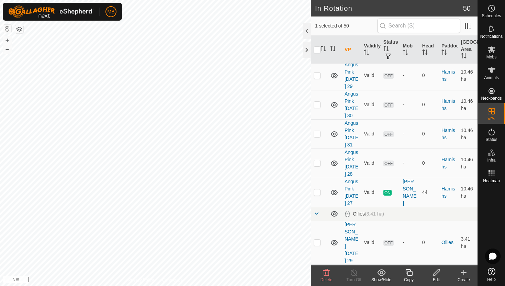
click at [409, 272] on icon at bounding box center [409, 272] width 9 height 8
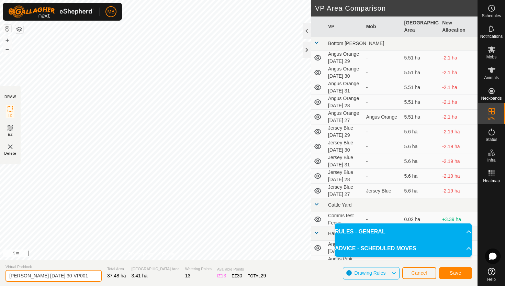
click at [84, 276] on input "Angus Green Saturday 30-VP001" at bounding box center [53, 276] width 96 height 12
type input "Angus Green Sunday 31"
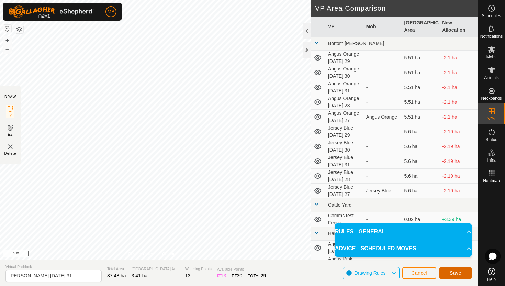
click at [462, 271] on button "Save" at bounding box center [455, 273] width 33 height 12
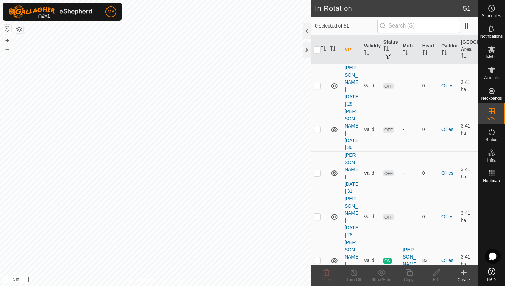
scroll to position [667, 0]
click at [318, 170] on p-checkbox at bounding box center [317, 172] width 7 height 5
checkbox input "true"
click at [437, 272] on icon at bounding box center [436, 272] width 9 height 8
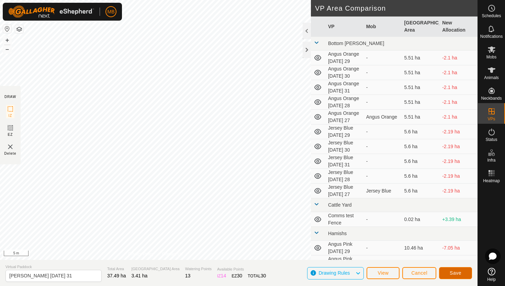
click at [463, 273] on button "Save" at bounding box center [455, 273] width 33 height 12
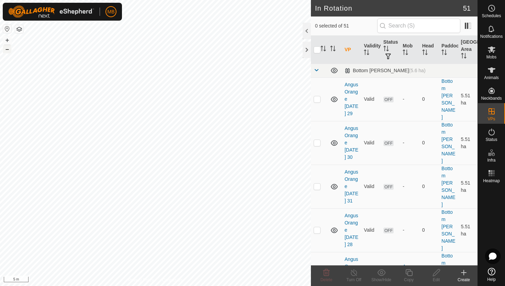
click at [8, 48] on button "–" at bounding box center [7, 49] width 8 height 8
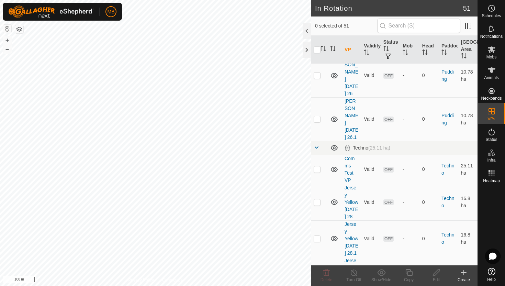
scroll to position [1159, 0]
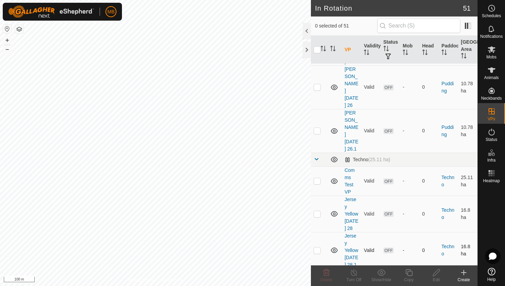
click at [319, 247] on p-checkbox at bounding box center [317, 249] width 7 height 5
checkbox input "true"
click at [409, 272] on icon at bounding box center [409, 272] width 9 height 8
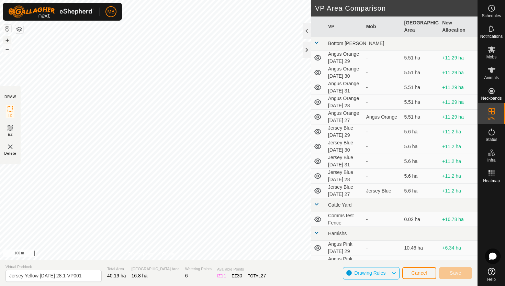
click at [10, 37] on button "+" at bounding box center [7, 40] width 8 height 8
click at [8, 38] on button "+" at bounding box center [7, 40] width 8 height 8
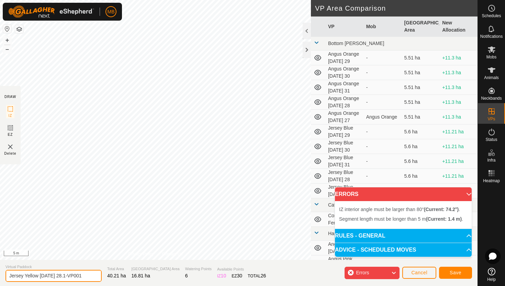
click at [87, 276] on input "Jersey Yellow Thursday 28.1-VP001" at bounding box center [53, 276] width 96 height 12
type input "Jersey Yellow Friday 29"
click at [8, 51] on button "–" at bounding box center [7, 49] width 8 height 8
click at [9, 41] on button "+" at bounding box center [7, 40] width 8 height 8
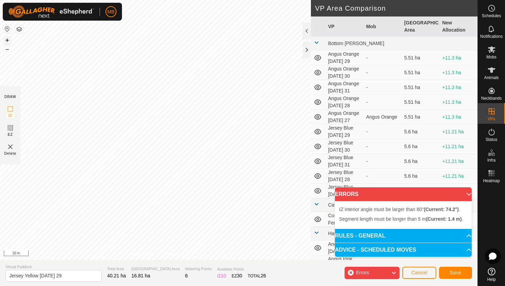
click at [8, 40] on button "+" at bounding box center [7, 40] width 8 height 8
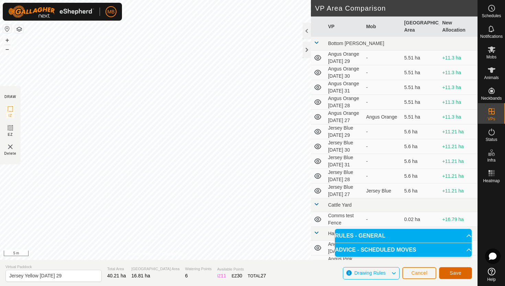
click at [462, 272] on button "Save" at bounding box center [455, 273] width 33 height 12
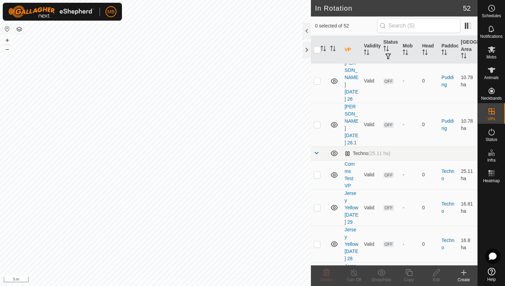
scroll to position [1168, 0]
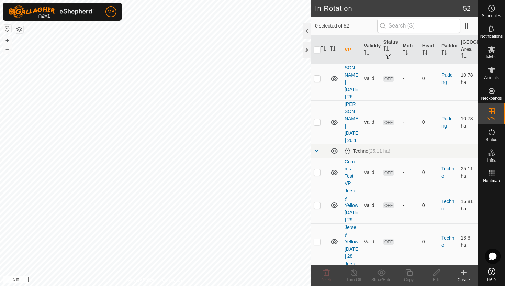
click at [319, 202] on p-checkbox at bounding box center [317, 204] width 7 height 5
checkbox input "true"
click at [411, 274] on icon at bounding box center [409, 272] width 9 height 8
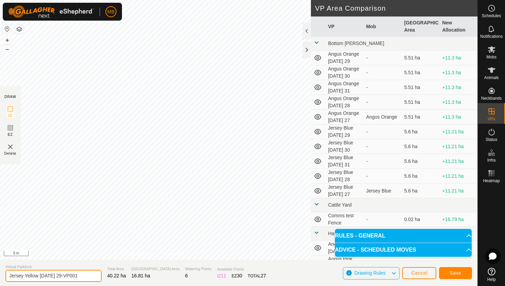
click at [78, 277] on input "Jersey Yellow Friday 29-VP001" at bounding box center [53, 276] width 96 height 12
type input "Jersey Yellow Friday 29.1"
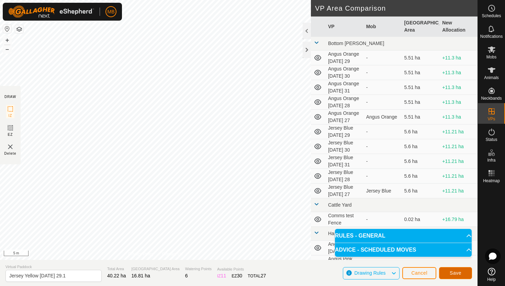
click at [460, 270] on span "Save" at bounding box center [456, 272] width 12 height 5
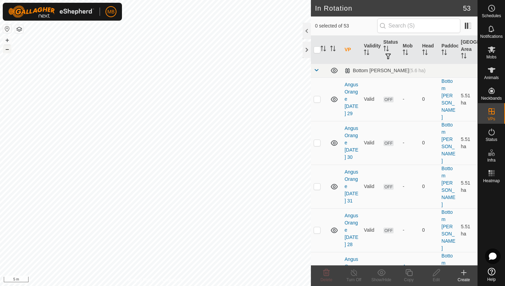
click at [8, 49] on button "–" at bounding box center [7, 49] width 8 height 8
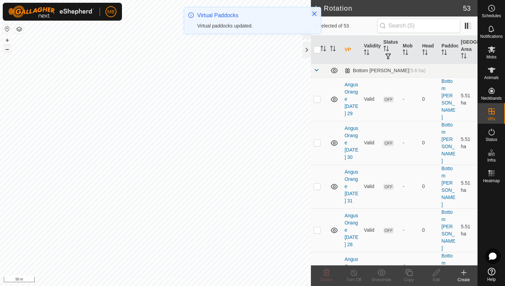
click at [205, 37] on div "MB Schedules Notifications Mobs Animals Neckbands VPs Status Infra Heatmap Help…" at bounding box center [252, 143] width 505 height 286
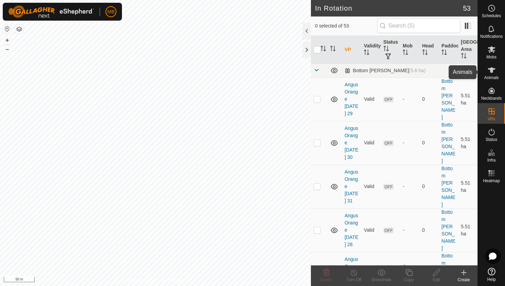
click at [493, 67] on icon at bounding box center [492, 70] width 8 height 8
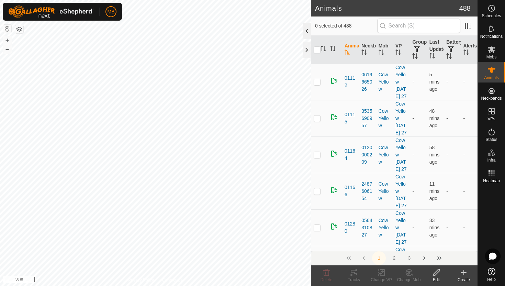
click at [304, 31] on div at bounding box center [307, 31] width 8 height 16
click at [308, 30] on div at bounding box center [307, 31] width 8 height 16
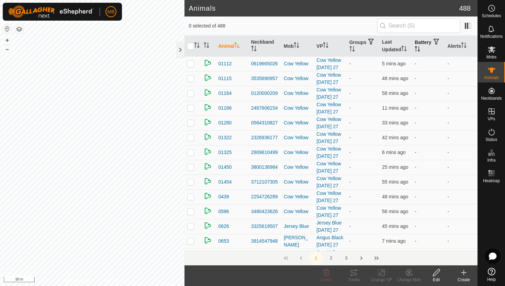
click at [420, 46] on icon "Activate to sort" at bounding box center [417, 48] width 5 height 5
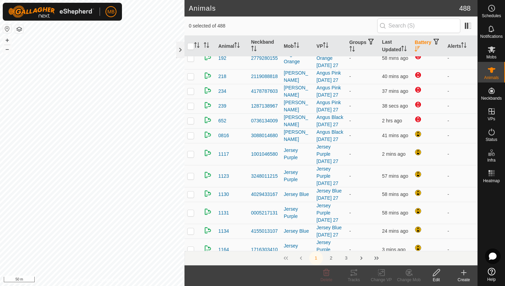
scroll to position [191, 0]
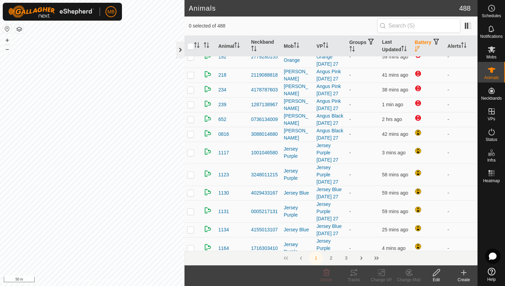
click at [180, 52] on div at bounding box center [180, 50] width 8 height 16
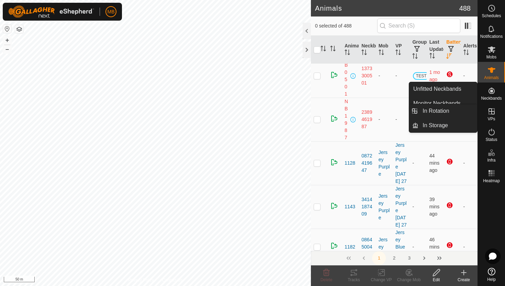
click at [492, 109] on icon at bounding box center [492, 111] width 6 height 6
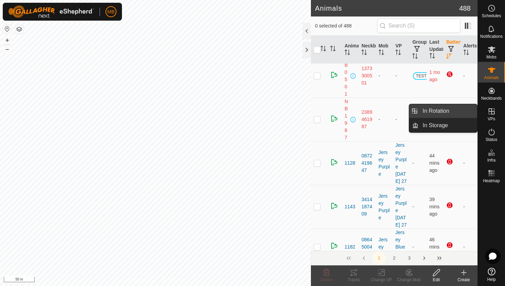
click at [452, 111] on link "In Rotation" at bounding box center [448, 111] width 59 height 14
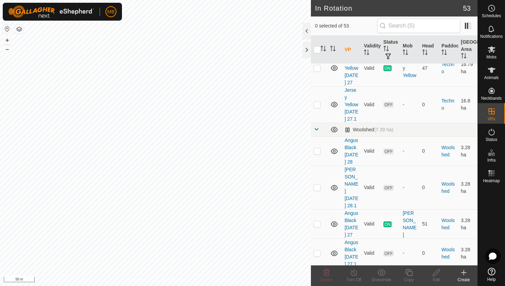
scroll to position [1487, 0]
click at [317, 184] on p-checkbox at bounding box center [317, 186] width 7 height 5
checkbox input "true"
click at [9, 40] on button "+" at bounding box center [7, 40] width 8 height 8
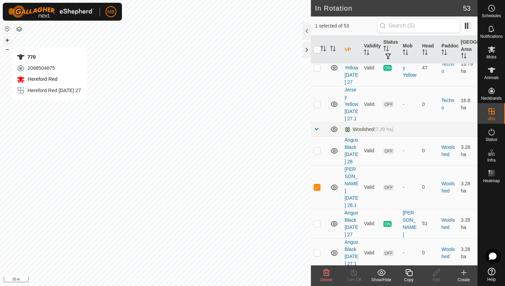
click at [9, 40] on button "+" at bounding box center [7, 40] width 8 height 8
click at [410, 273] on icon at bounding box center [409, 272] width 9 height 8
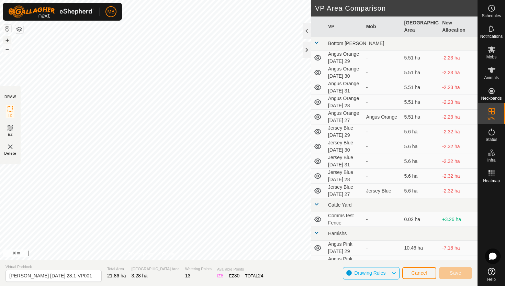
click at [9, 38] on button "+" at bounding box center [7, 40] width 8 height 8
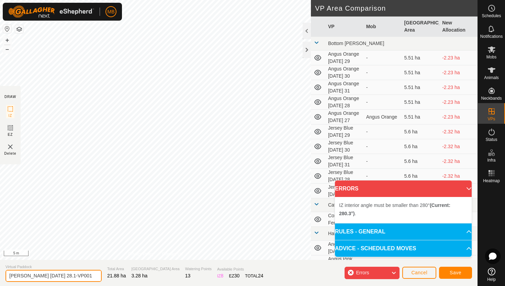
click at [85, 277] on input "Angus Black Thursday 28.1-VP001" at bounding box center [53, 276] width 96 height 12
type input "Angus Black Friday 29"
click at [9, 48] on button "–" at bounding box center [7, 49] width 8 height 8
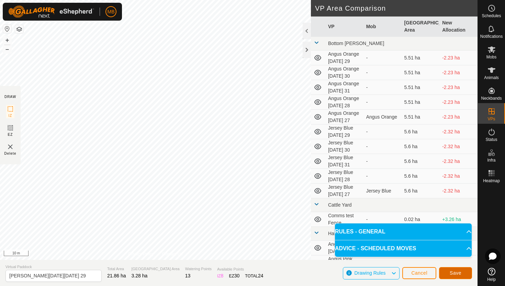
click at [453, 273] on span "Save" at bounding box center [456, 272] width 12 height 5
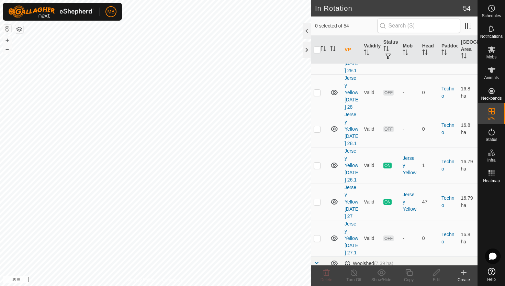
scroll to position [1356, 0]
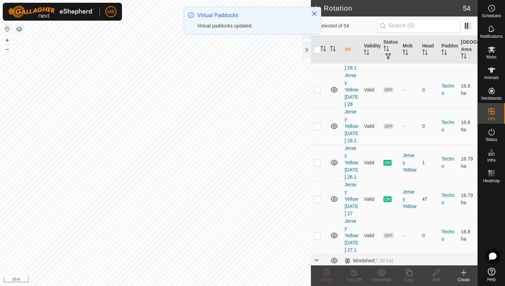
checkbox input "true"
click at [410, 274] on icon at bounding box center [409, 272] width 9 height 8
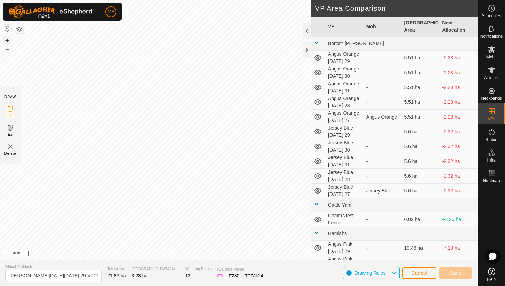
click at [9, 39] on button "+" at bounding box center [7, 40] width 8 height 8
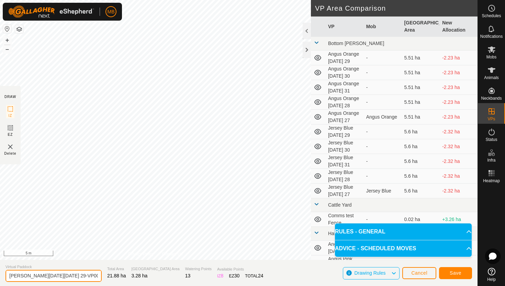
click at [80, 277] on input "Angus Black Friday 29-VP001" at bounding box center [53, 276] width 96 height 12
type input "Angus Black Friday 29.1"
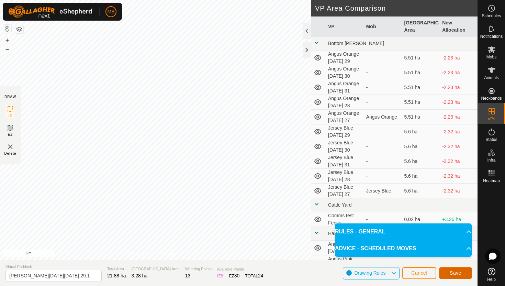
click at [456, 271] on span "Save" at bounding box center [456, 272] width 12 height 5
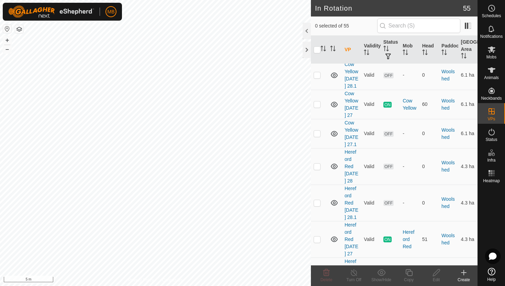
scroll to position [1837, 0]
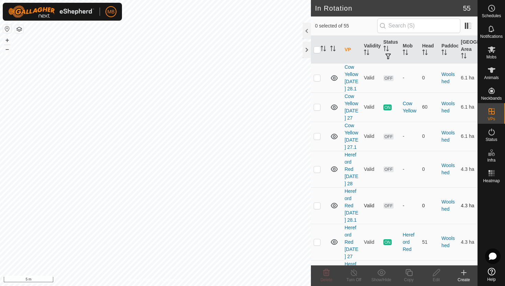
click at [317, 203] on p-checkbox at bounding box center [317, 205] width 7 height 5
checkbox input "true"
click at [409, 274] on icon at bounding box center [409, 272] width 9 height 8
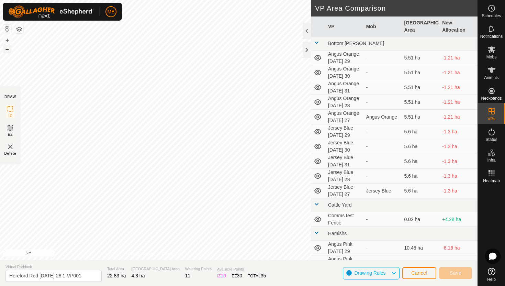
click at [7, 48] on button "–" at bounding box center [7, 49] width 8 height 8
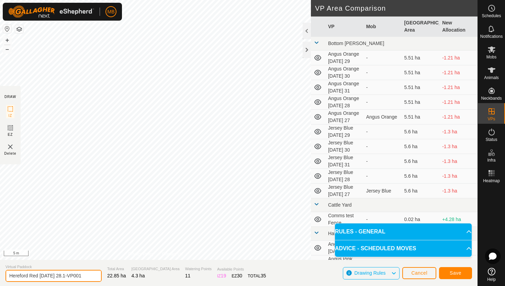
click at [86, 276] on input "Hereford Red Thursday 28.1-VP001" at bounding box center [53, 276] width 96 height 12
type input "Hereford Red Friday 29"
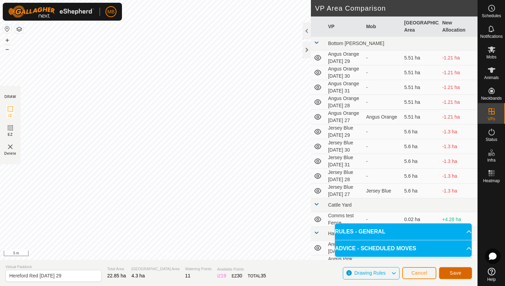
click at [464, 270] on button "Save" at bounding box center [455, 273] width 33 height 12
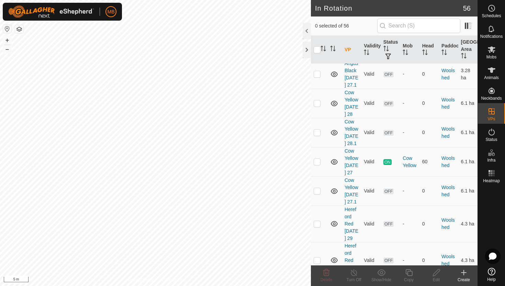
scroll to position [1776, 0]
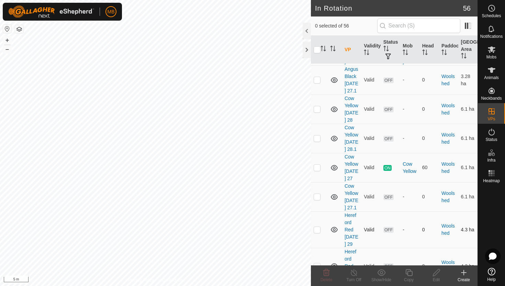
click at [318, 227] on p-checkbox at bounding box center [317, 229] width 7 height 5
checkbox input "true"
click at [411, 273] on icon at bounding box center [409, 272] width 9 height 8
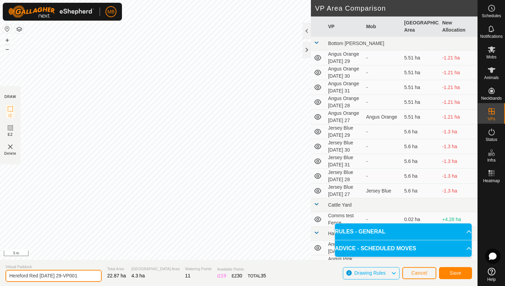
click at [81, 276] on input "Hereford Red Friday 29-VP001" at bounding box center [53, 276] width 96 height 12
type input "Hereford Red Friday 29.1"
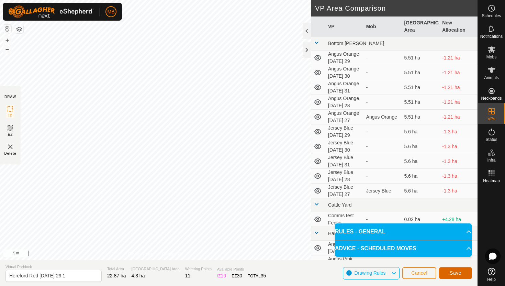
click at [452, 275] on span "Save" at bounding box center [456, 272] width 12 height 5
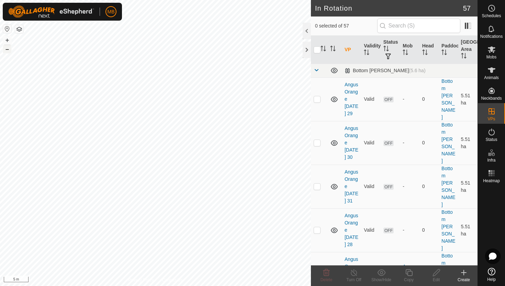
click at [7, 49] on button "–" at bounding box center [7, 49] width 8 height 8
click at [76, 10] on div "MB Schedules Notifications Mobs Animals Neckbands VPs Status Infra Heatmap Help…" at bounding box center [252, 143] width 505 height 286
click at [5, 49] on button "–" at bounding box center [7, 49] width 8 height 8
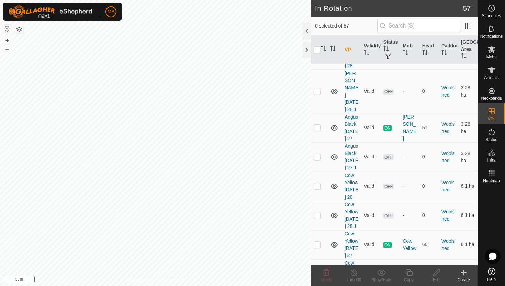
scroll to position [1696, 0]
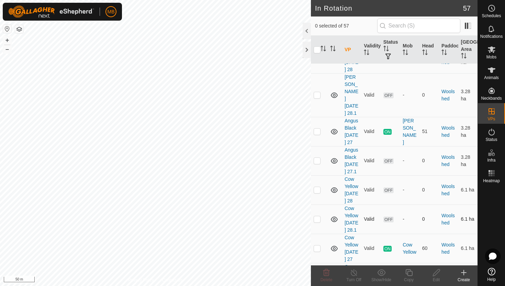
click at [317, 216] on p-checkbox at bounding box center [317, 218] width 7 height 5
checkbox input "true"
click at [409, 272] on icon at bounding box center [409, 272] width 9 height 8
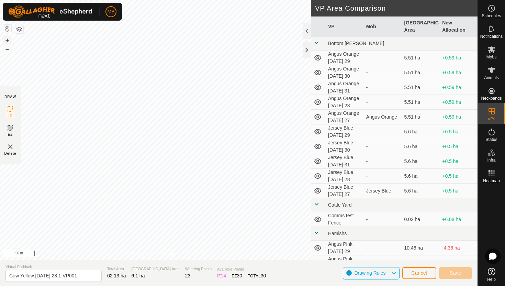
click at [7, 39] on button "+" at bounding box center [7, 40] width 8 height 8
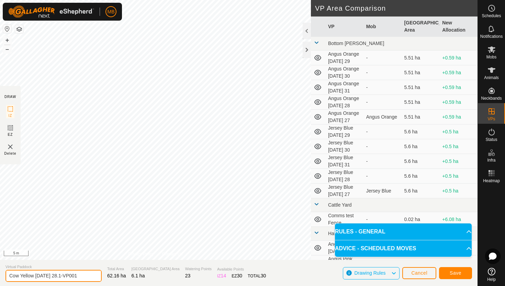
click at [84, 274] on input "Cow Yellow Thursday 28.1-VP001" at bounding box center [53, 276] width 96 height 12
type input "Cow Yellow Friday 29"
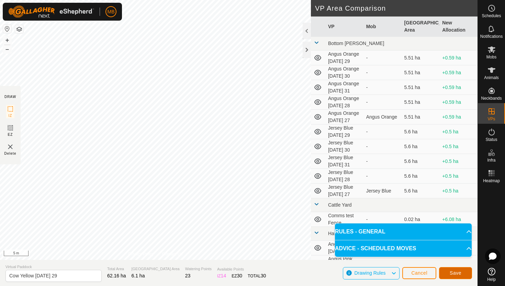
click at [452, 271] on span "Save" at bounding box center [456, 272] width 12 height 5
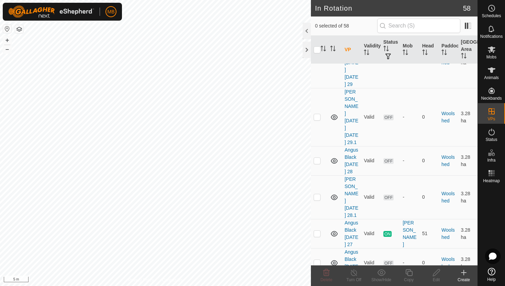
scroll to position [1592, 0]
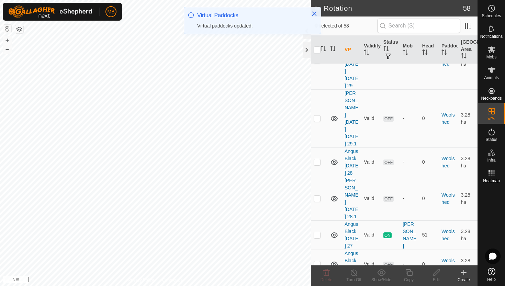
checkbox input "true"
click at [410, 273] on icon at bounding box center [409, 272] width 9 height 8
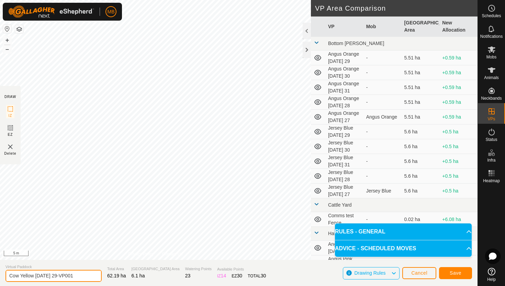
click at [77, 277] on input "Cow Yellow Friday 29-VP001" at bounding box center [53, 276] width 96 height 12
type input "Cow Yellow Friday 29.1"
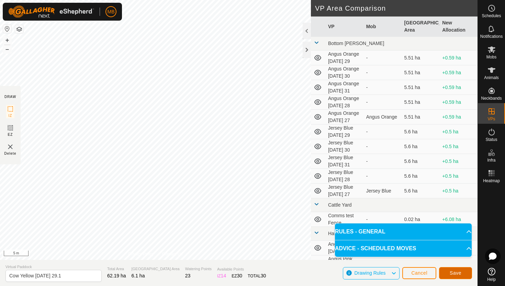
click at [466, 271] on button "Save" at bounding box center [455, 273] width 33 height 12
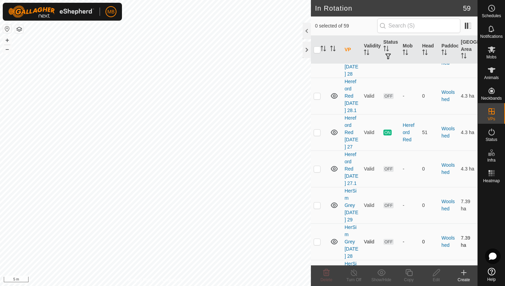
scroll to position [2076, 0]
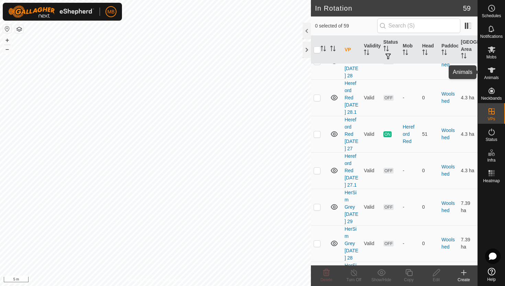
click at [492, 69] on icon at bounding box center [492, 69] width 8 height 5
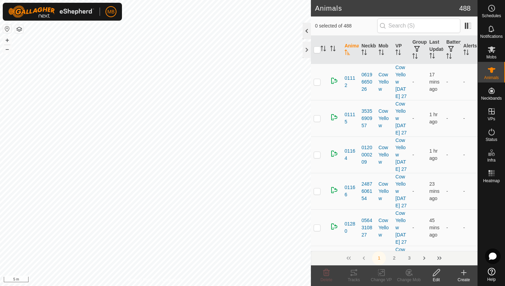
click at [307, 30] on div at bounding box center [307, 31] width 8 height 16
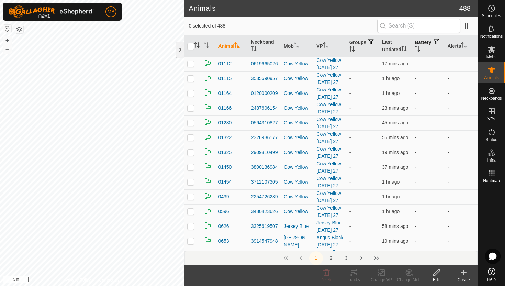
click at [420, 48] on icon "Activate to sort" at bounding box center [417, 48] width 5 height 5
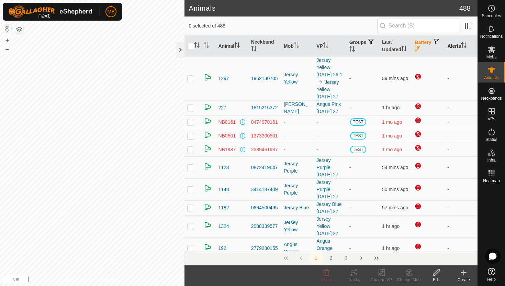
click at [466, 45] on icon "Activate to sort" at bounding box center [463, 44] width 5 height 5
click at [466, 45] on icon "Activate to sort" at bounding box center [464, 44] width 5 height 5
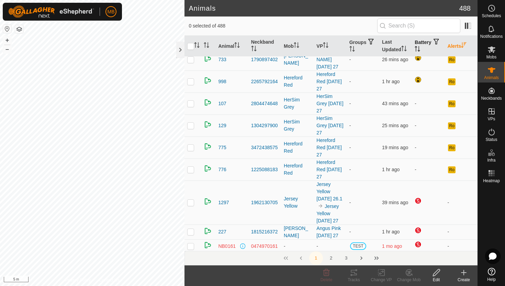
scroll to position [112, 0]
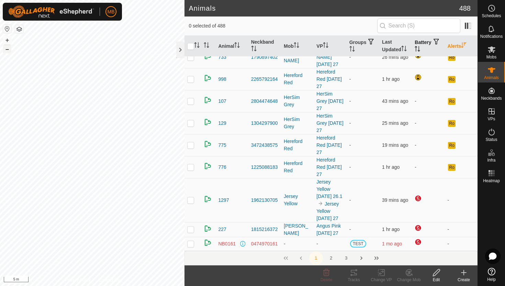
click at [9, 51] on button "–" at bounding box center [7, 49] width 8 height 8
click at [179, 52] on div at bounding box center [180, 50] width 8 height 16
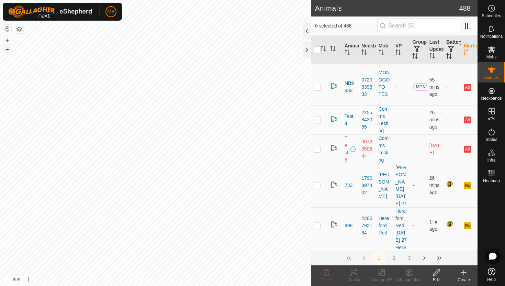
click at [5, 50] on button "–" at bounding box center [7, 49] width 8 height 8
click at [8, 49] on button "–" at bounding box center [7, 49] width 8 height 8
